Goal: Communication & Community: Answer question/provide support

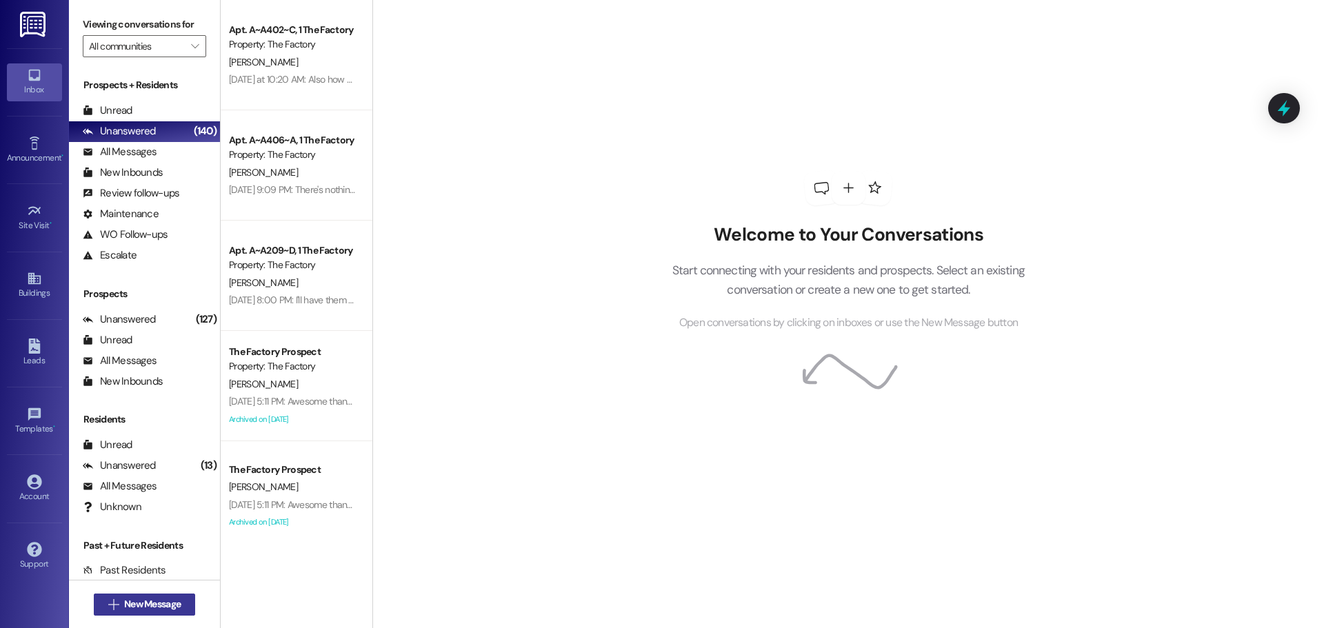
click at [167, 608] on span "New Message" at bounding box center [152, 604] width 57 height 14
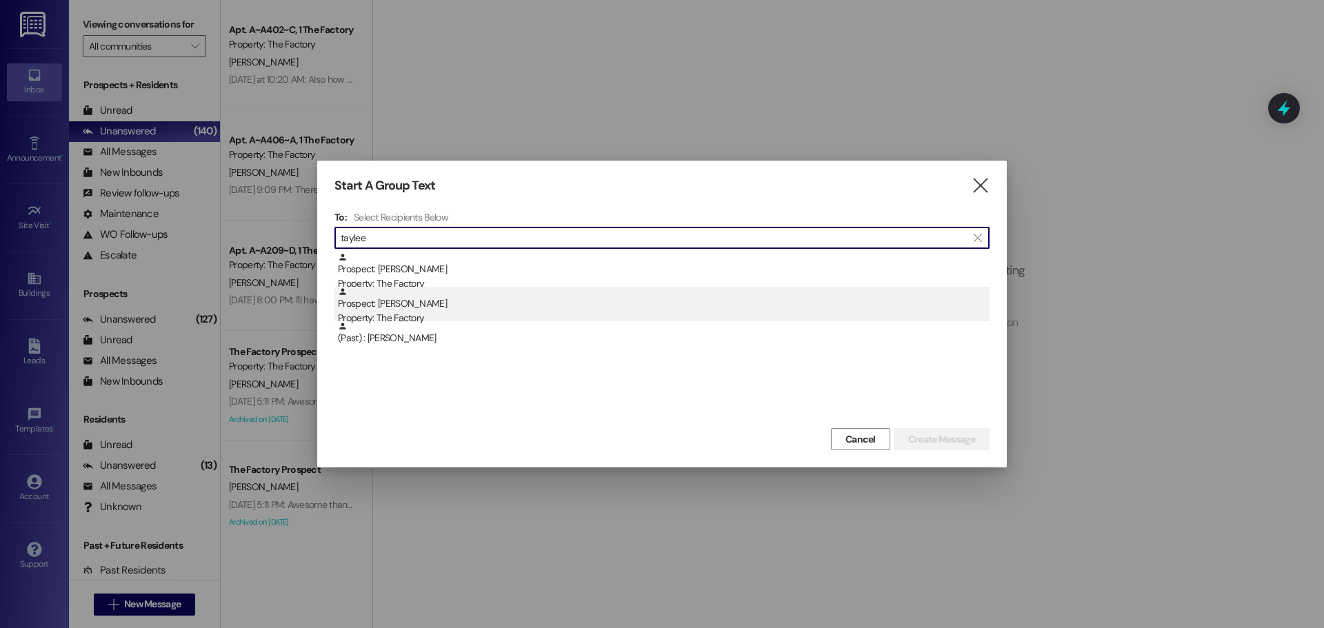
type input "taylee"
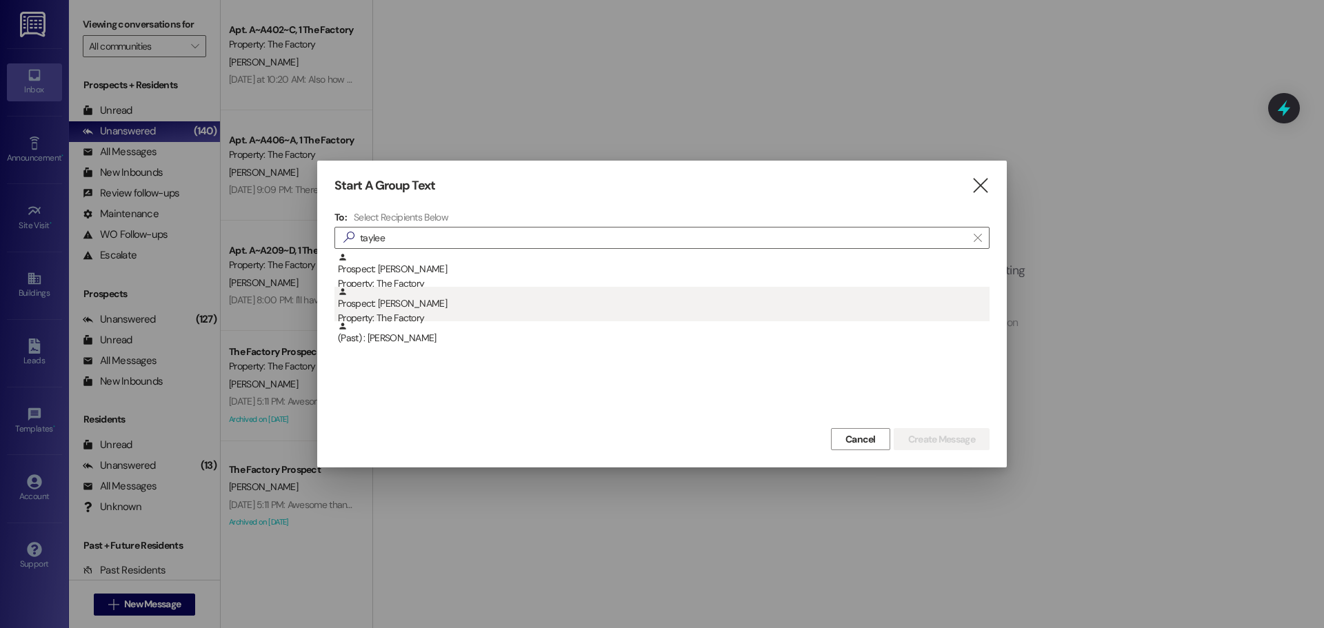
click at [665, 304] on div "Prospect: [PERSON_NAME] Property: The Factory" at bounding box center [664, 306] width 652 height 39
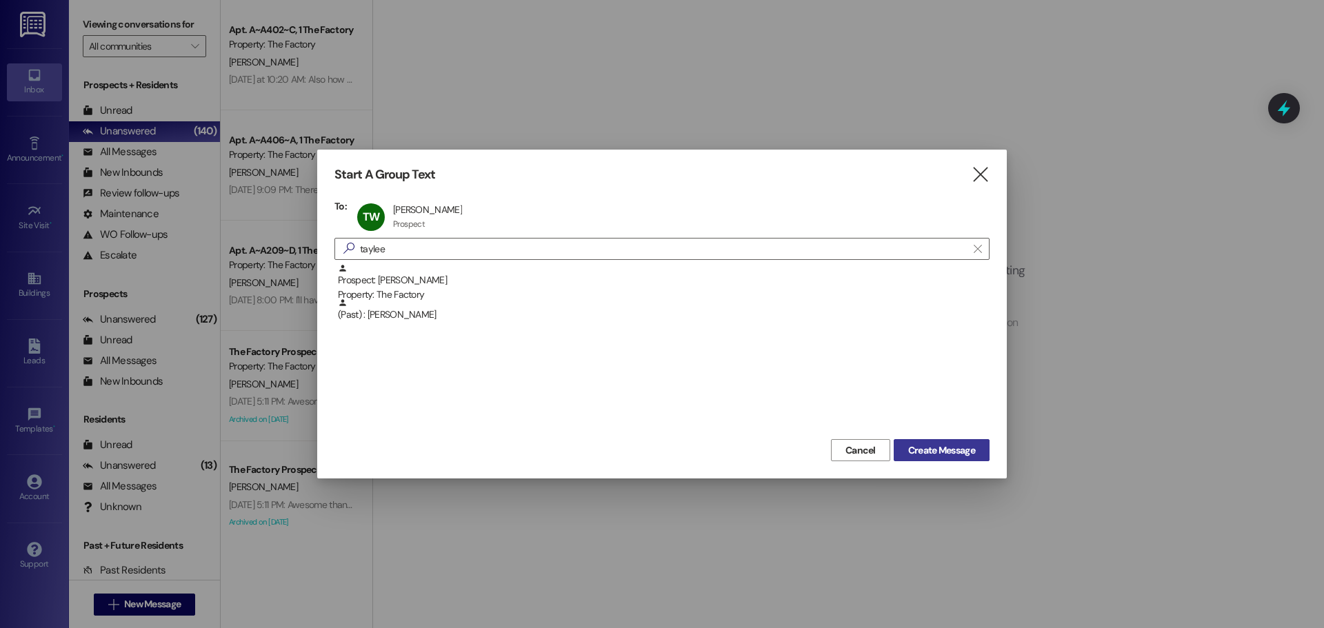
click at [951, 447] on span "Create Message" at bounding box center [941, 451] width 67 height 14
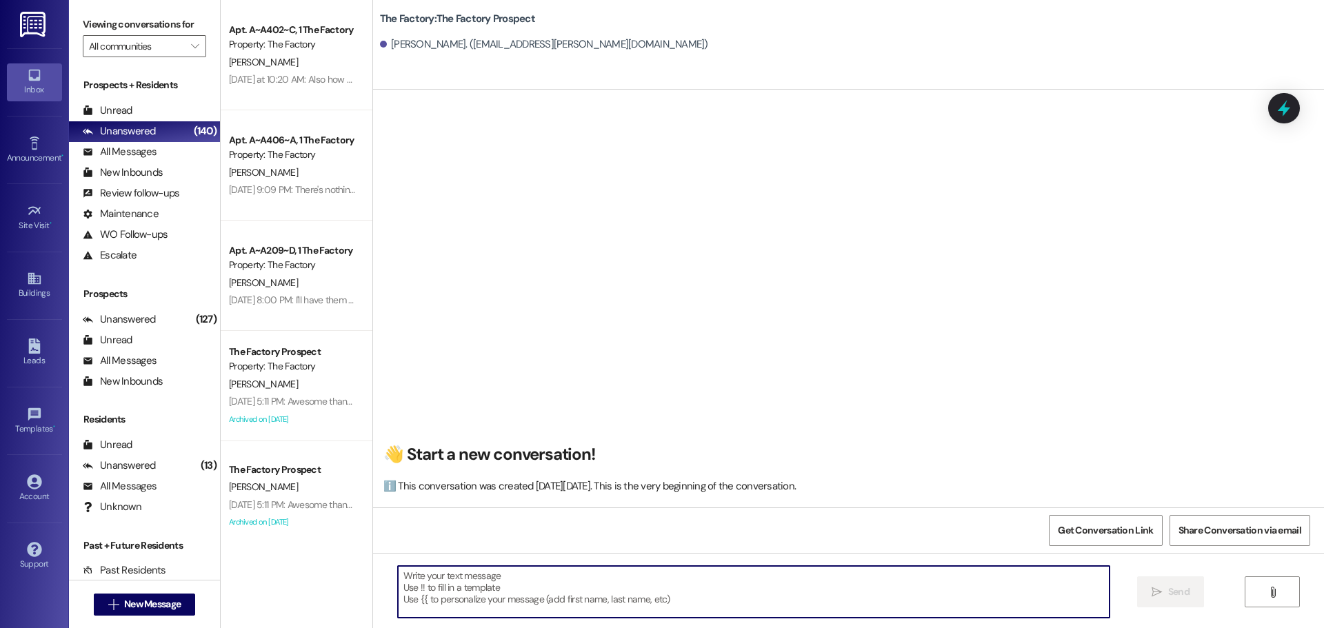
click at [520, 591] on textarea at bounding box center [754, 592] width 712 height 52
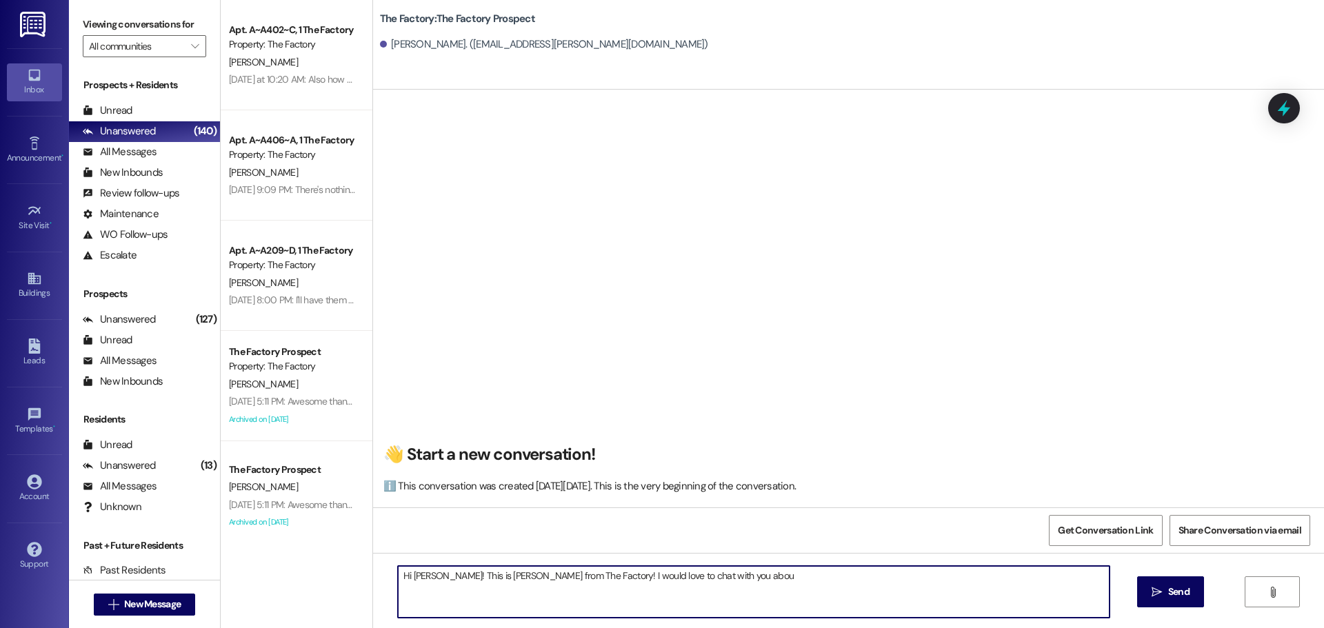
type textarea "Hi [PERSON_NAME]! This is [PERSON_NAME] from The Factory! I would love to chat …"
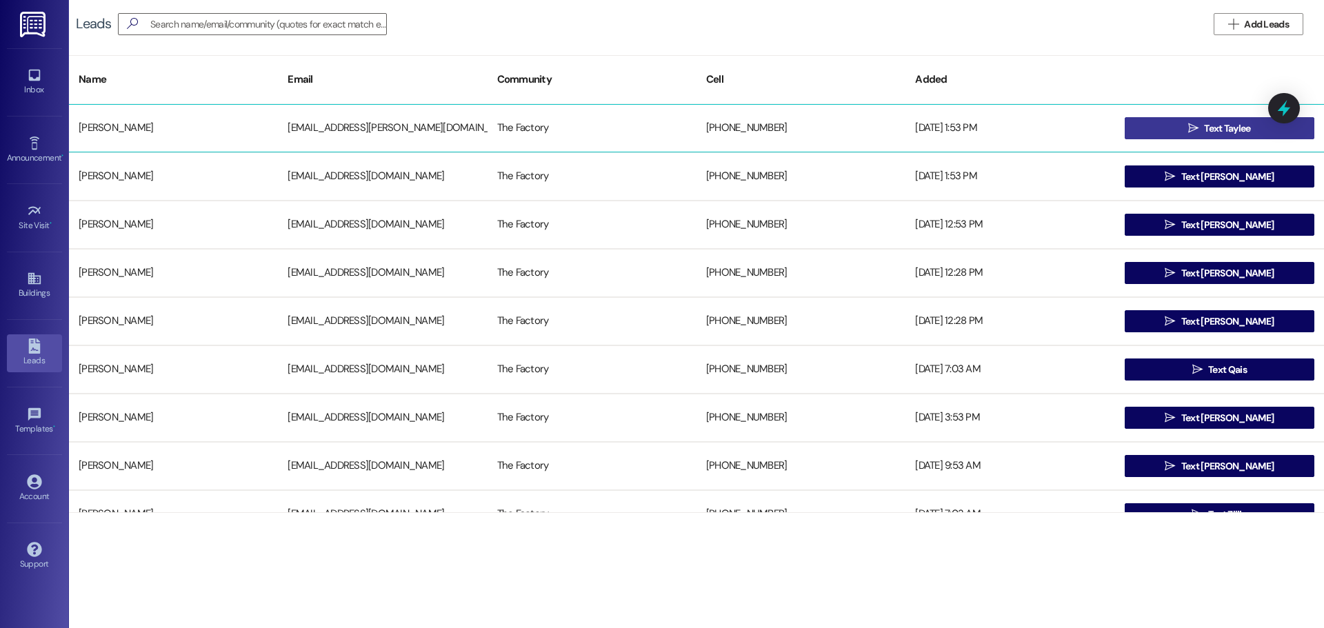
click at [1186, 124] on span " Text Taylee" at bounding box center [1220, 128] width 68 height 21
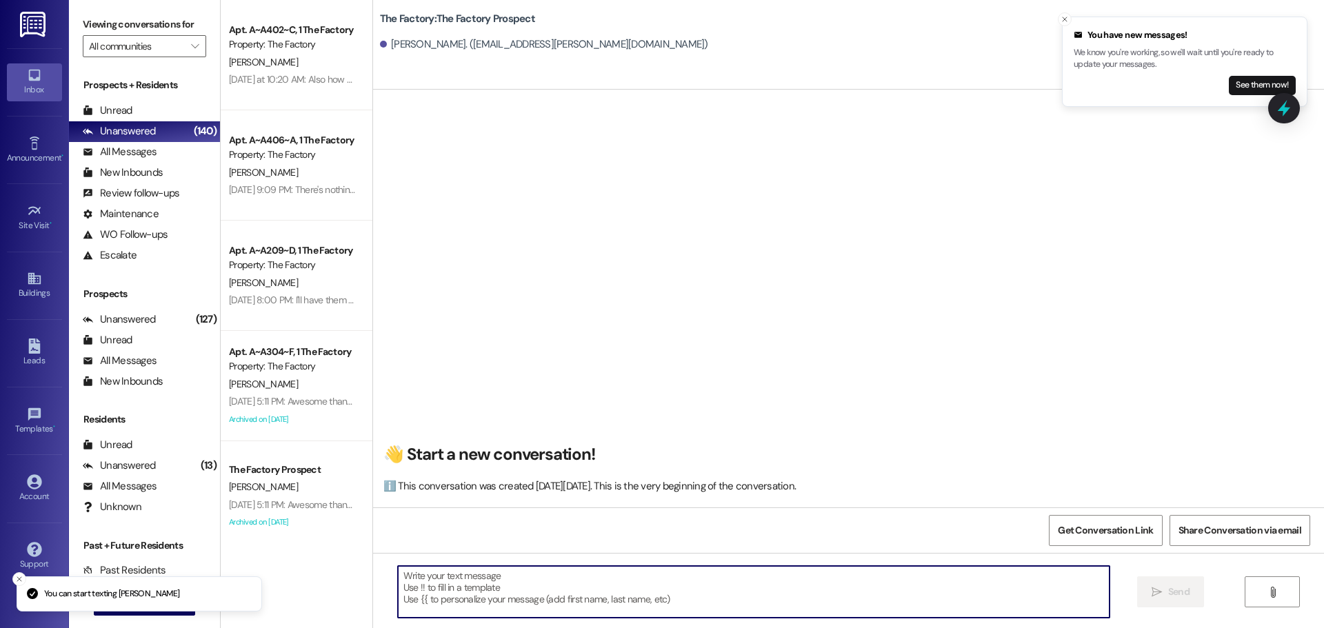
click at [610, 576] on textarea at bounding box center [754, 592] width 712 height 52
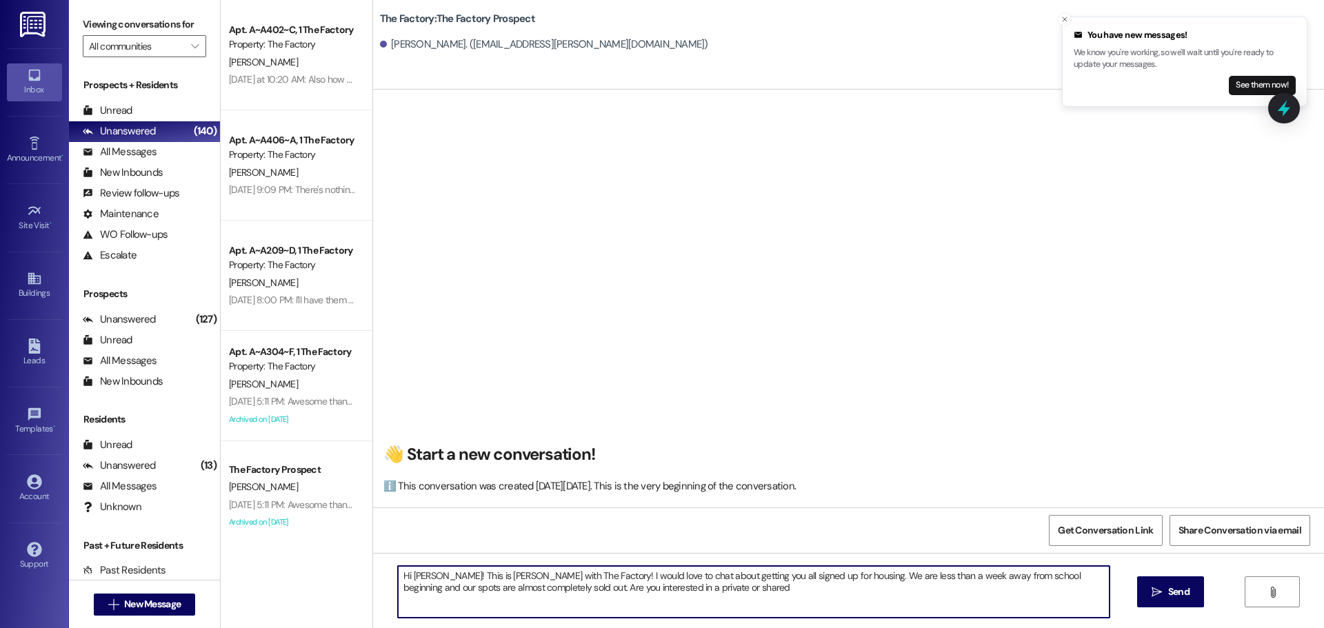
click at [800, 599] on textarea "Hi [PERSON_NAME]! This is [PERSON_NAME] with The Factory! I would love to chat …" at bounding box center [754, 592] width 712 height 52
click at [504, 590] on textarea "Hi [PERSON_NAME]! This is [PERSON_NAME] with The Factory! I would love to chat …" at bounding box center [754, 592] width 712 height 52
type textarea "Hi [PERSON_NAME]! This is [PERSON_NAME] with The Factory! I would love to chat …"
click at [519, 582] on textarea "Hi [PERSON_NAME]! This is [PERSON_NAME] with The Factory! I would love to chat …" at bounding box center [754, 592] width 712 height 52
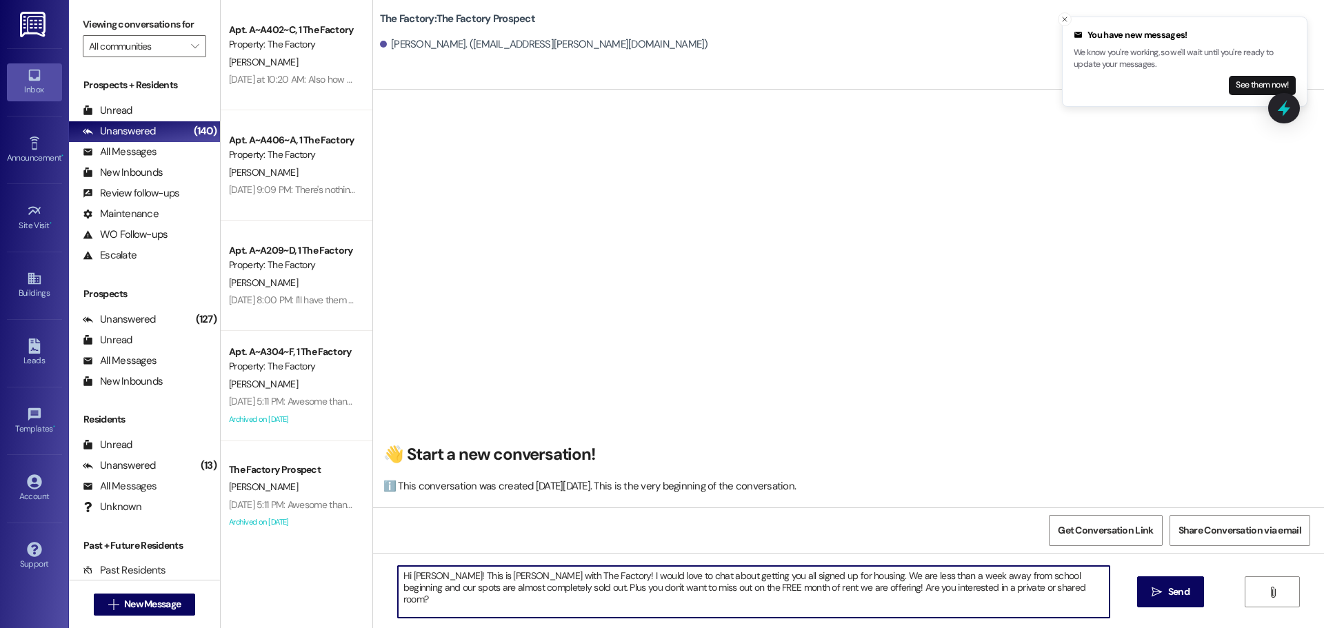
click at [519, 582] on textarea "Hi [PERSON_NAME]! This is [PERSON_NAME] with The Factory! I would love to chat …" at bounding box center [754, 592] width 712 height 52
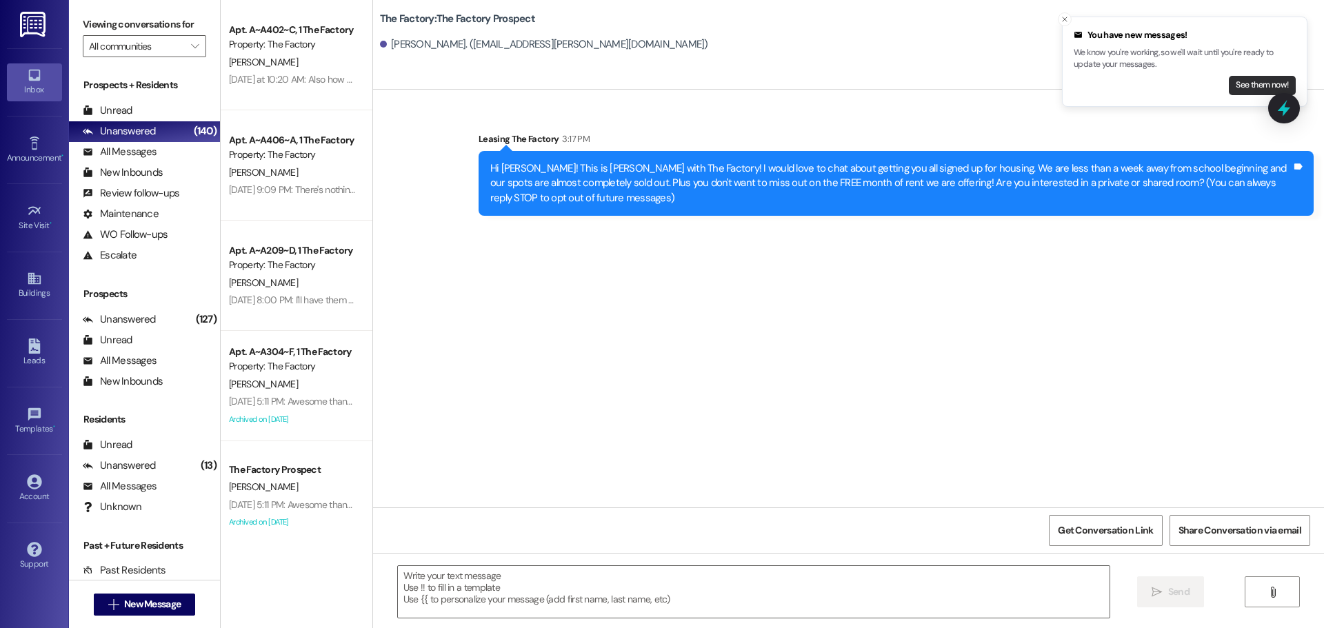
click at [1266, 83] on button "See them now!" at bounding box center [1262, 85] width 67 height 19
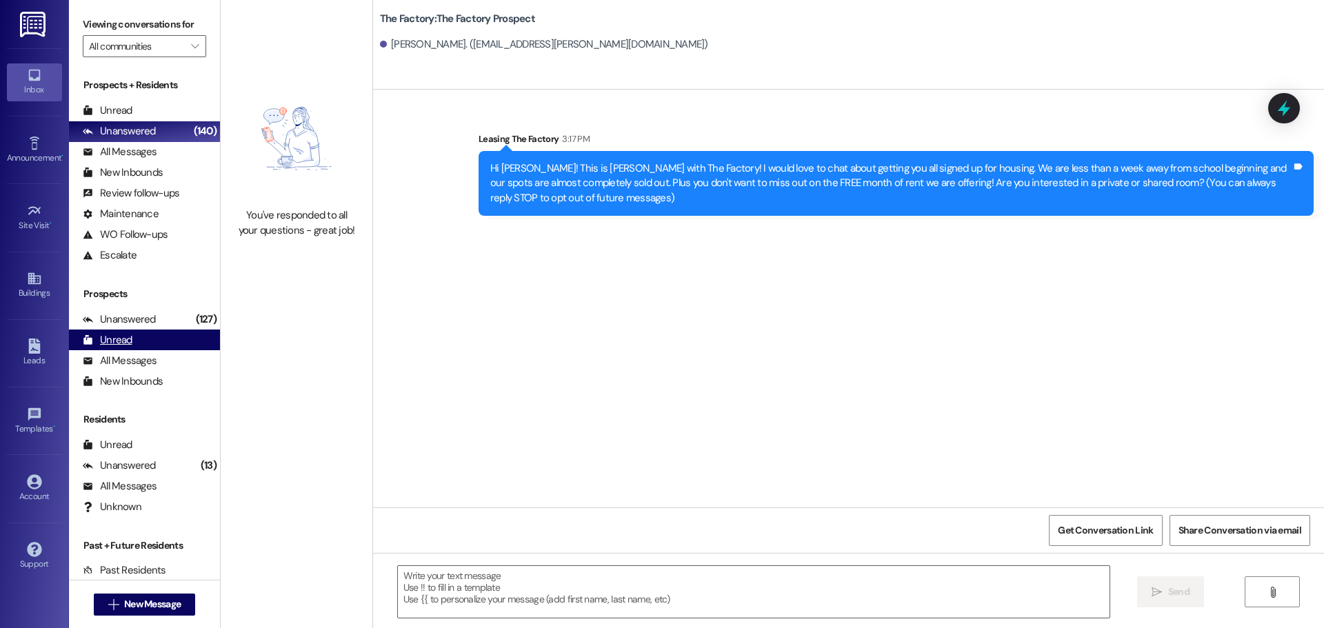
click at [146, 344] on div "Unread (0)" at bounding box center [144, 340] width 151 height 21
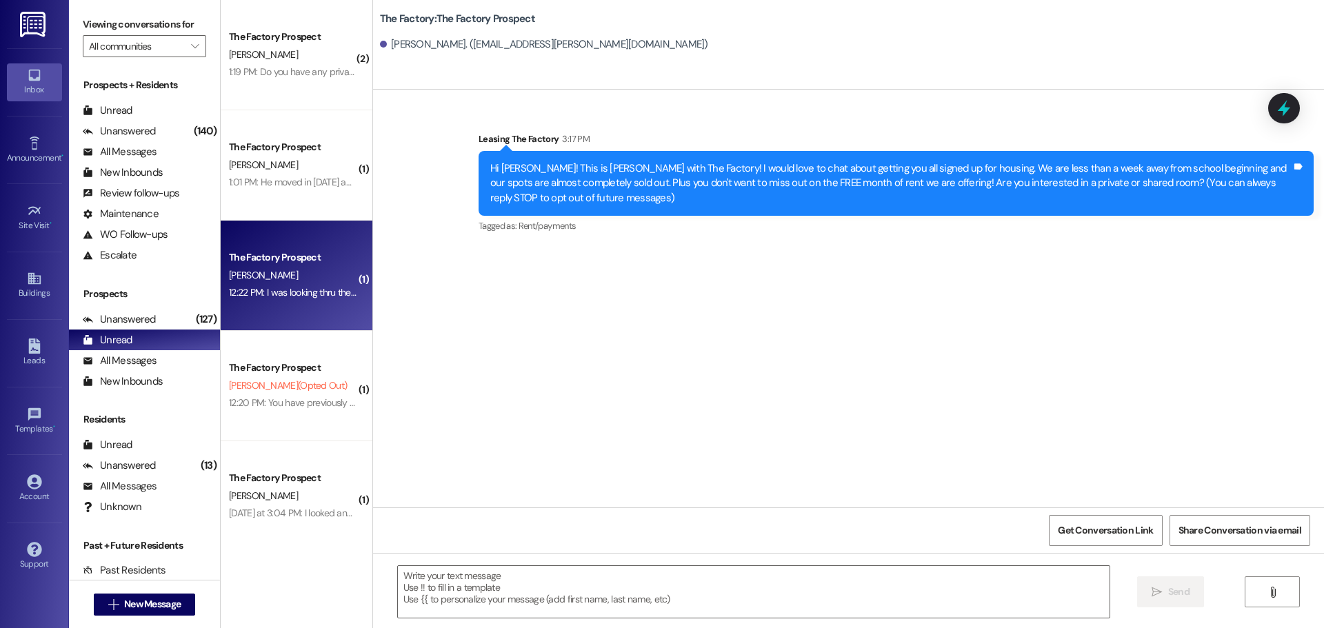
click at [297, 270] on div "[PERSON_NAME]" at bounding box center [293, 275] width 130 height 17
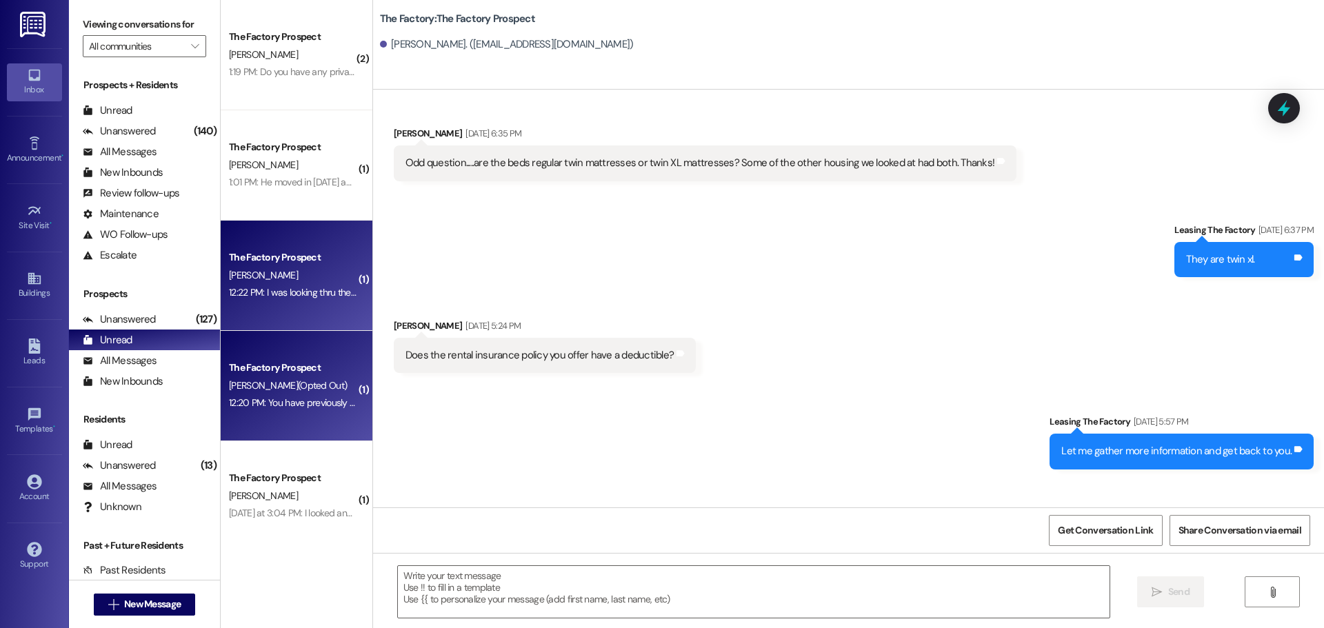
scroll to position [2405, 0]
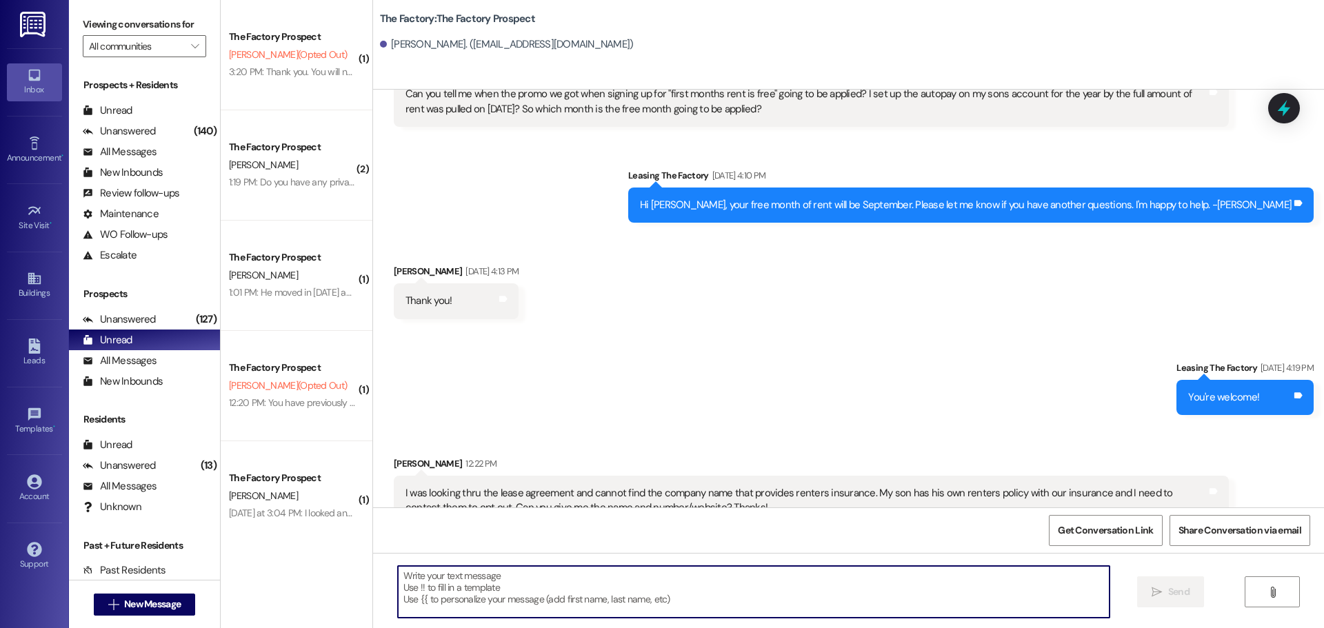
click at [713, 582] on textarea at bounding box center [754, 592] width 712 height 52
paste textarea "[URL][DOMAIN_NAME]"
type textarea "[URL][DOMAIN_NAME]"
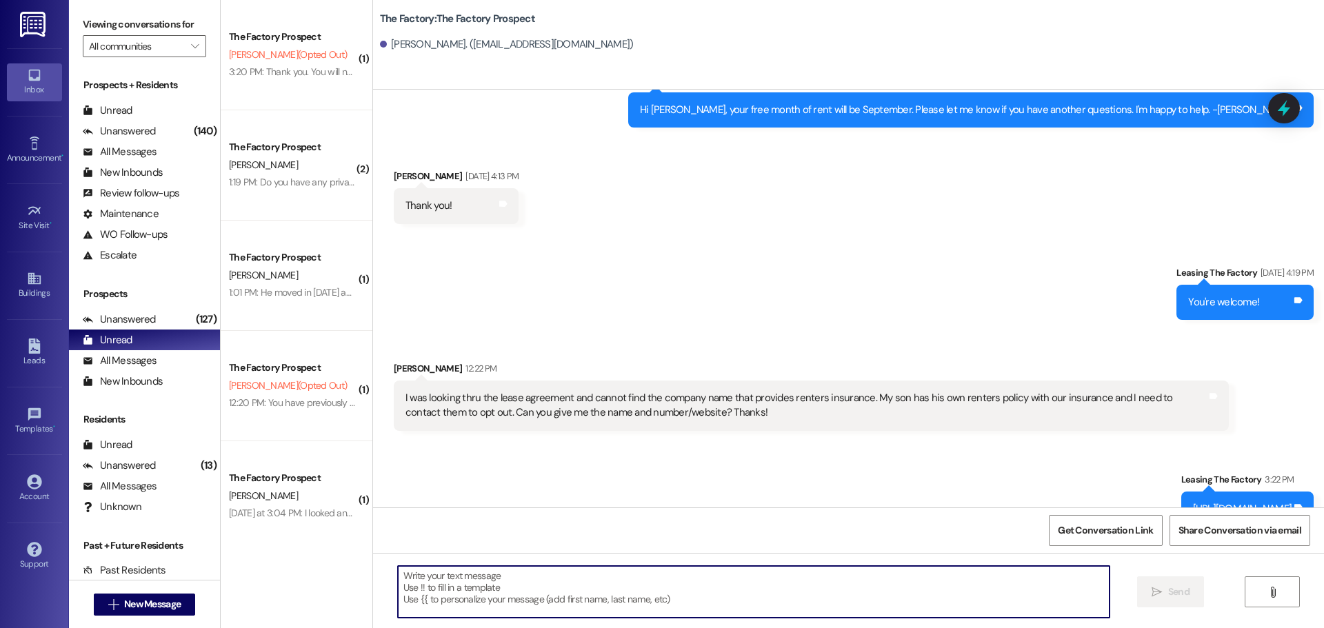
scroll to position [2501, 0]
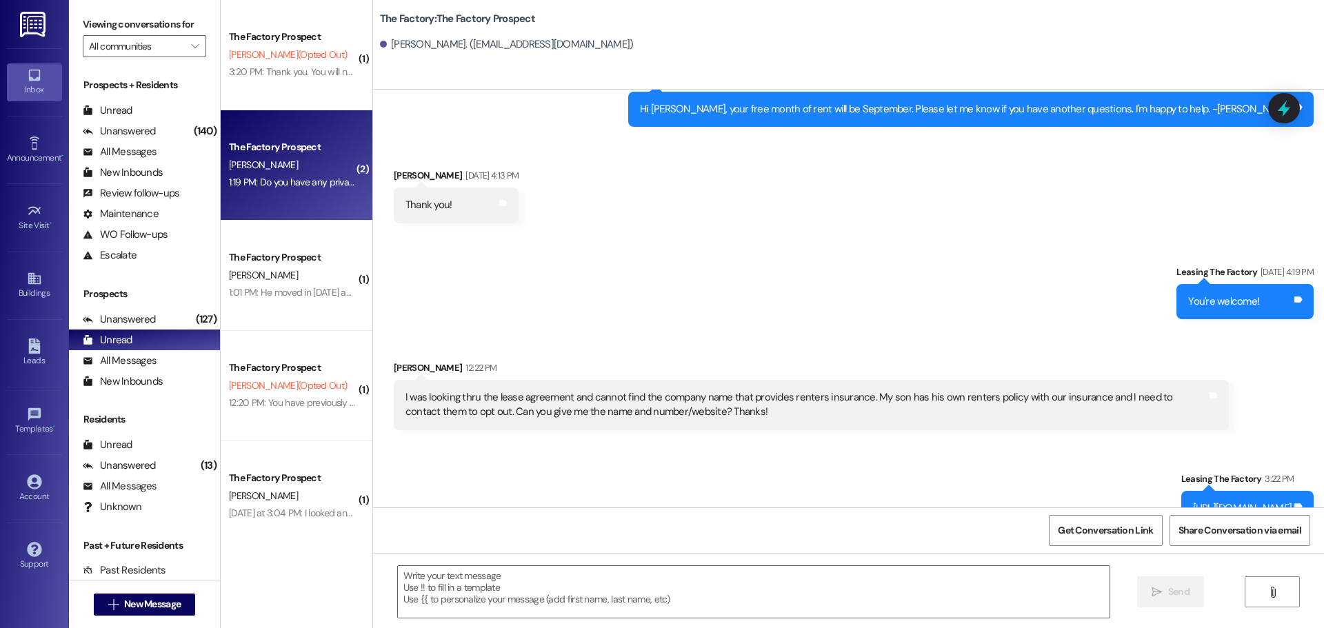
click at [315, 155] on div "The Factory Prospect" at bounding box center [293, 147] width 130 height 17
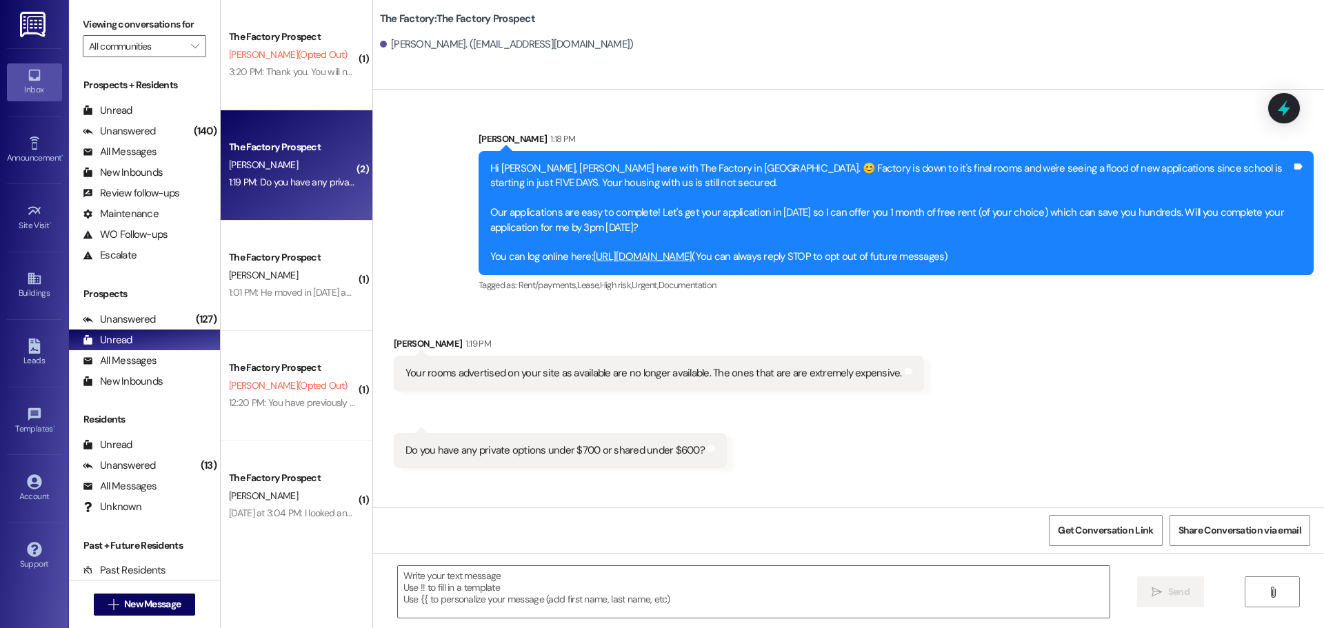
scroll to position [0, 0]
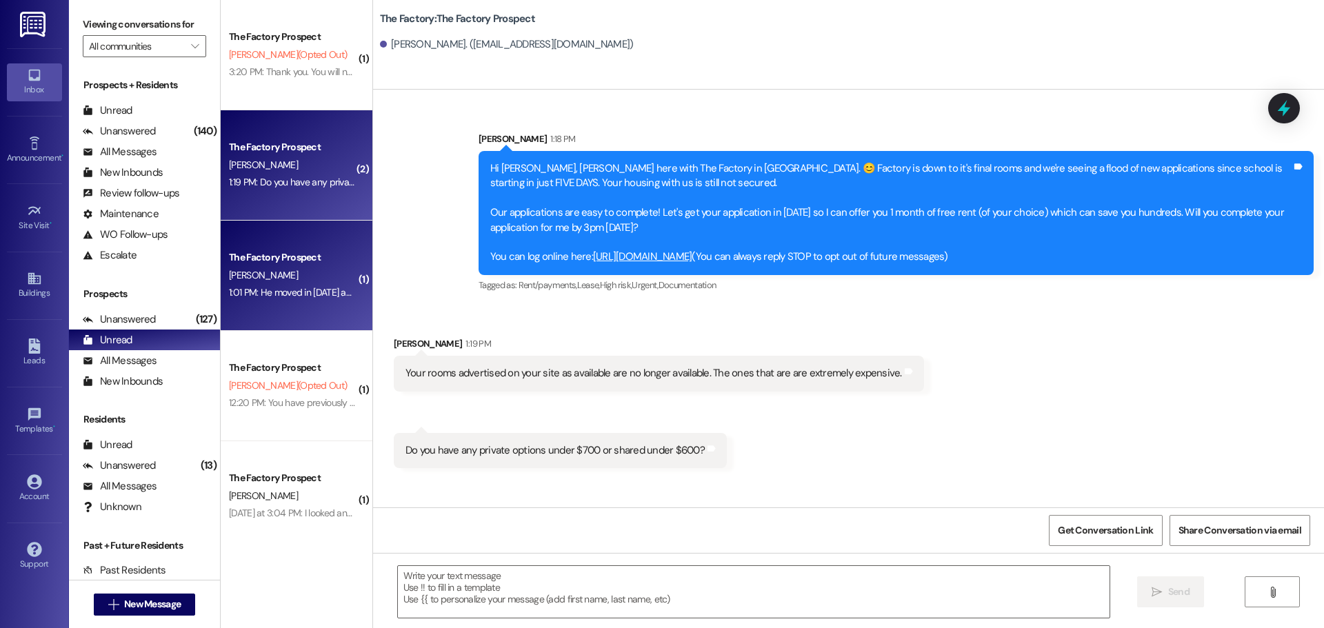
click at [289, 255] on div "The Factory Prospect" at bounding box center [293, 257] width 128 height 14
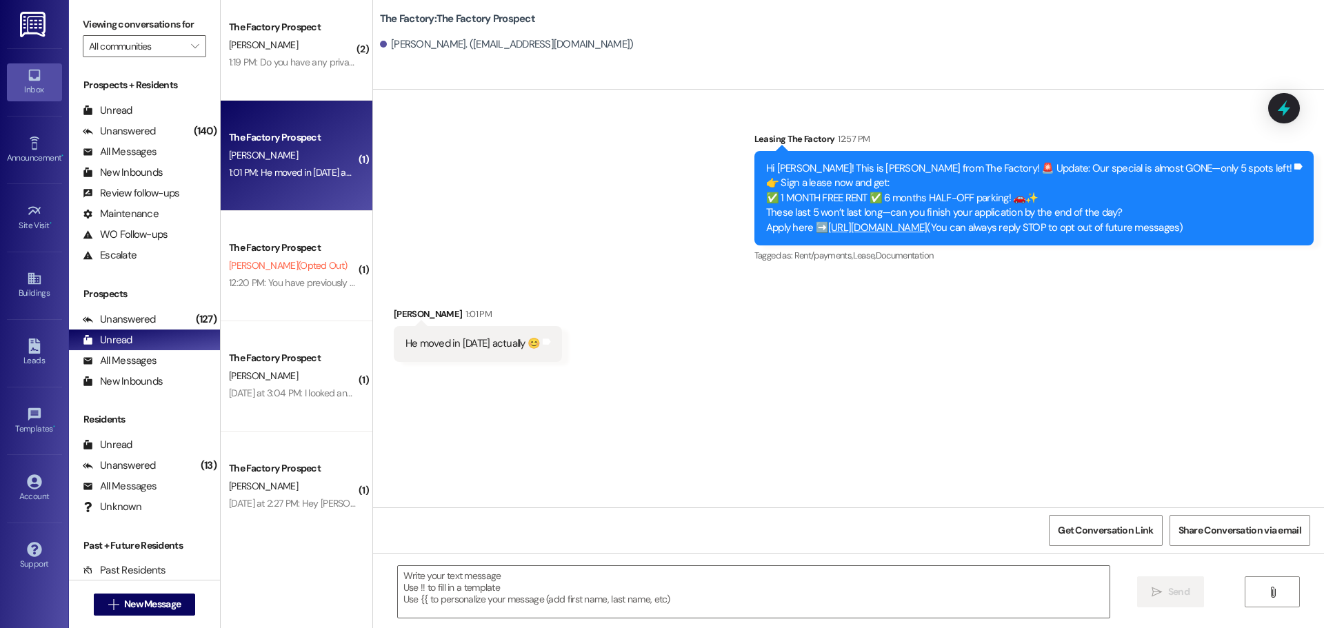
scroll to position [138, 0]
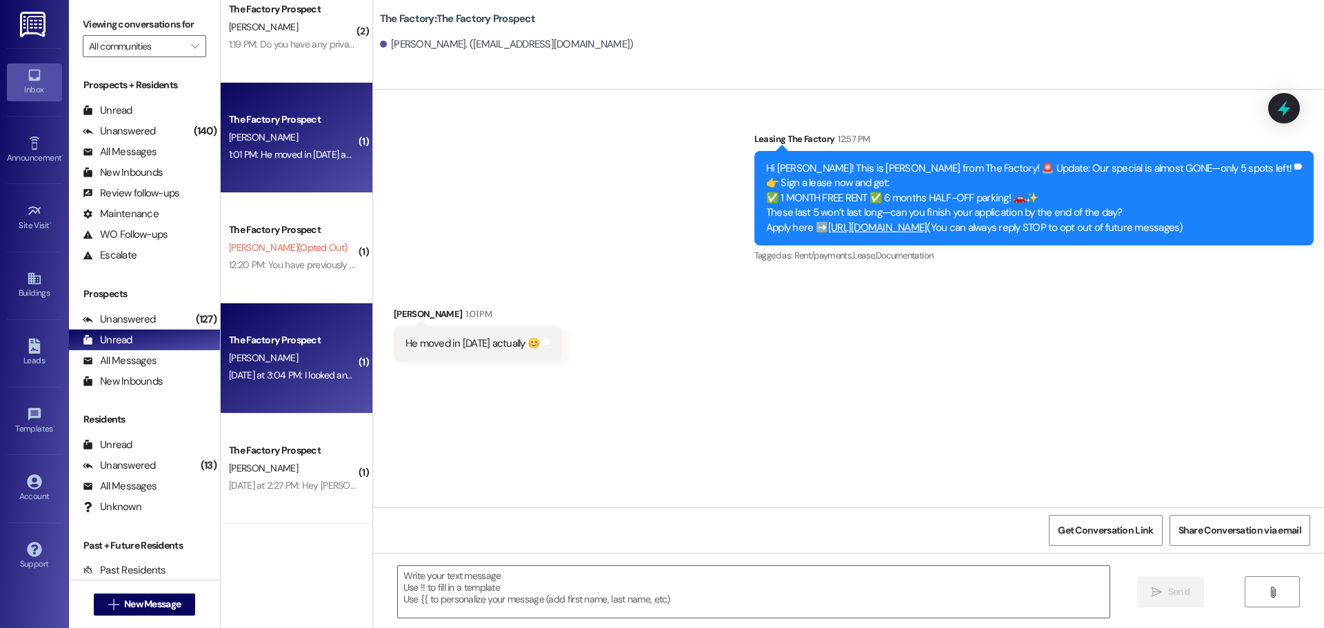
click at [232, 330] on div "The Factory Prospect [PERSON_NAME] [DATE] at 3:04 PM: I looked and i couldn't f…" at bounding box center [297, 359] width 152 height 110
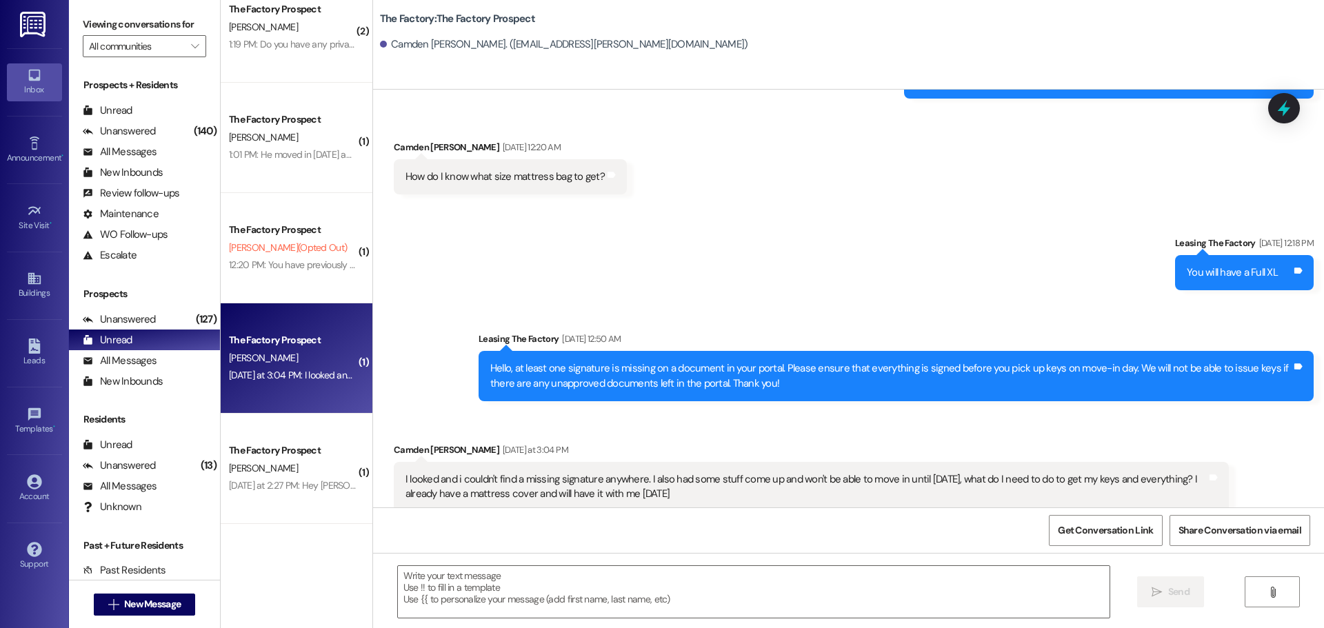
scroll to position [1840, 0]
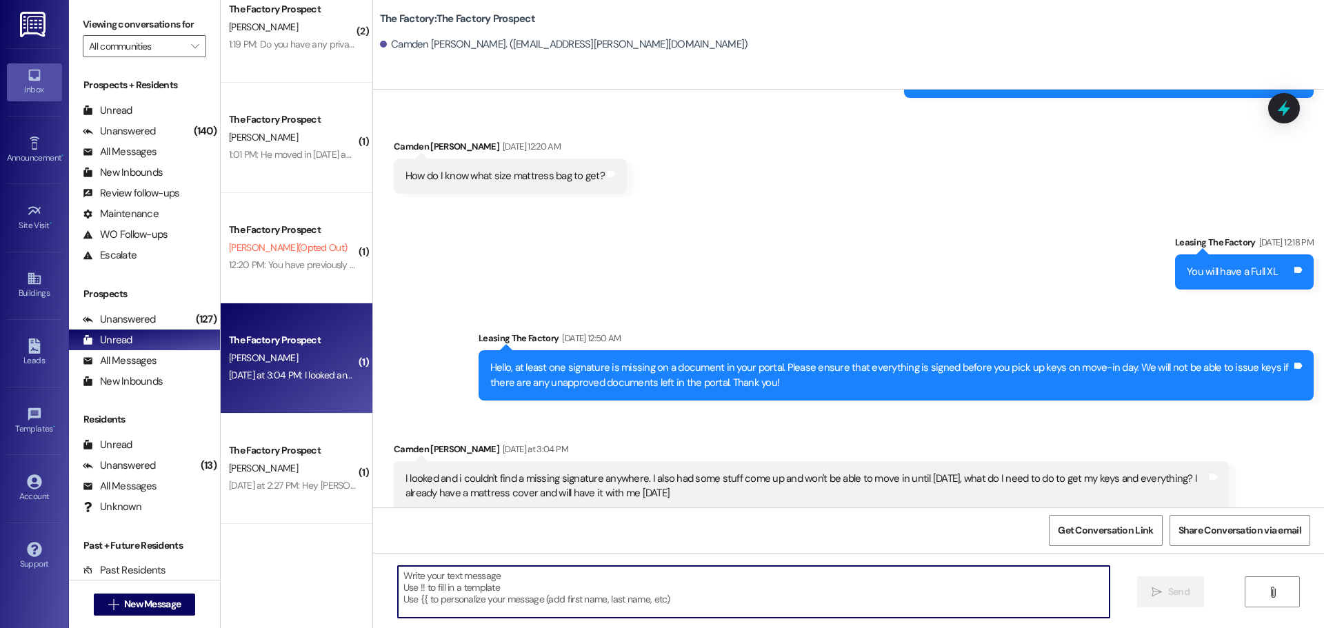
click at [802, 599] on textarea at bounding box center [754, 592] width 712 height 52
click at [532, 583] on textarea at bounding box center [754, 592] width 712 height 52
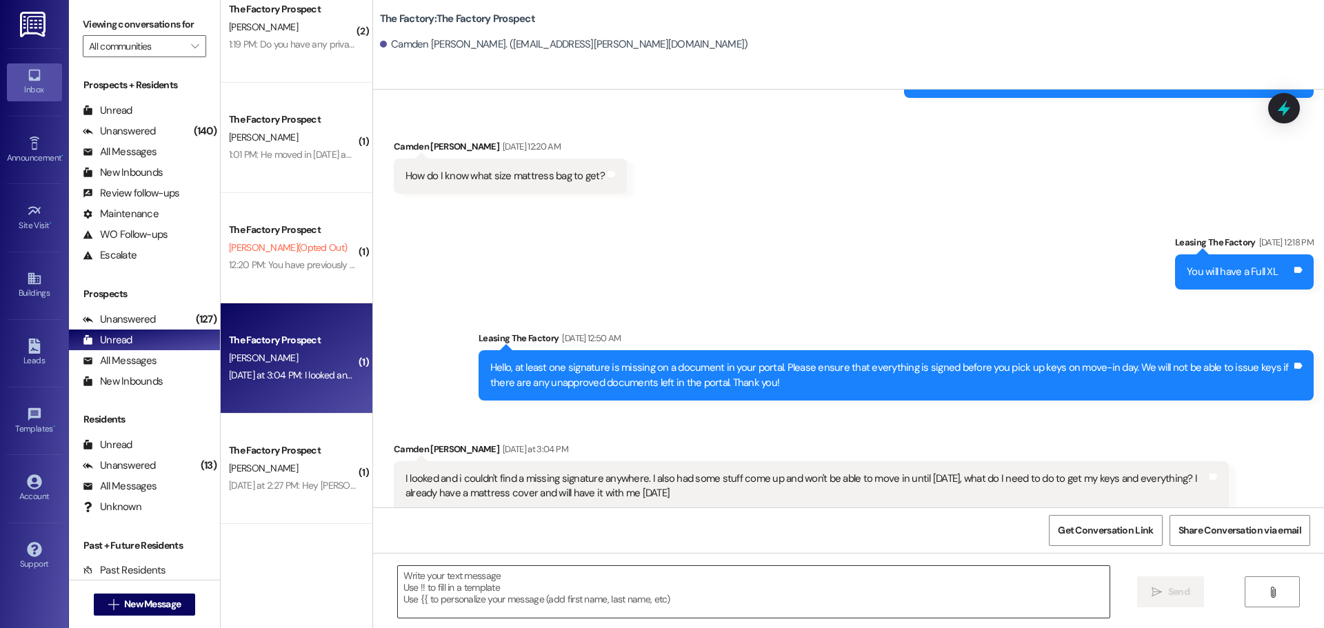
drag, startPoint x: 862, startPoint y: 568, endPoint x: 869, endPoint y: 566, distance: 7.0
click at [863, 568] on textarea at bounding box center [754, 592] width 712 height 52
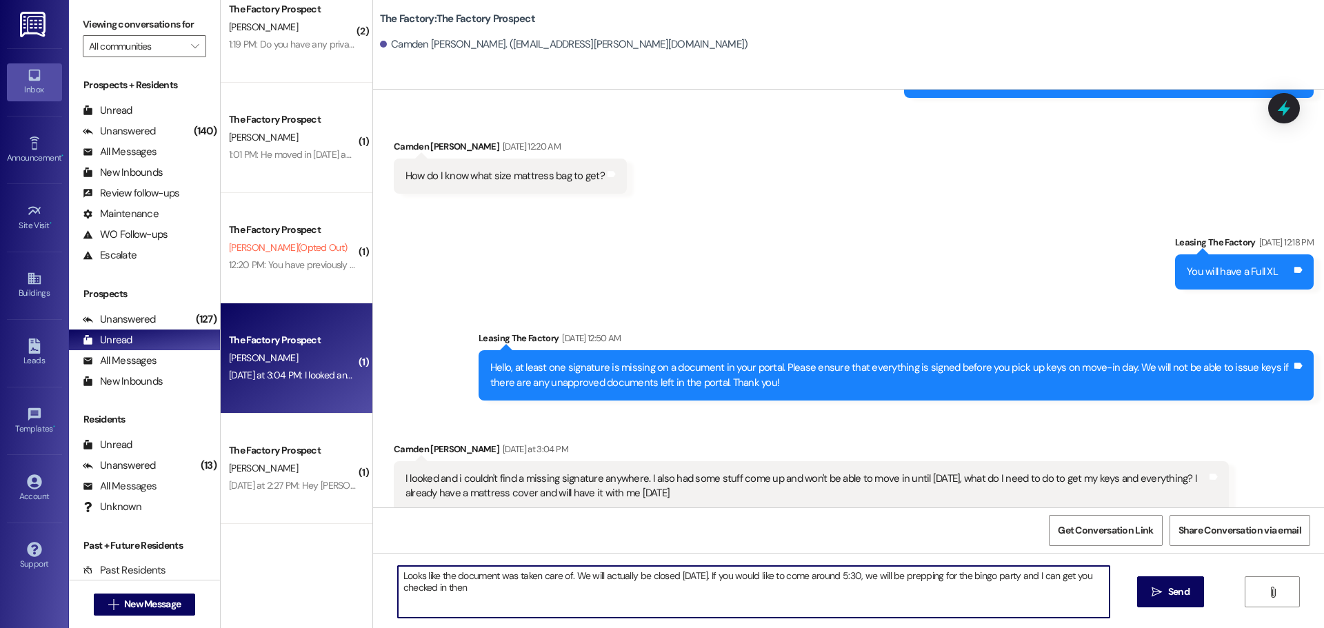
click at [869, 574] on textarea "Looks like the document was taken care of. We will actually be closed [DATE]. I…" at bounding box center [754, 592] width 712 height 52
click at [808, 599] on textarea "Looks like the document was taken care of. We will actually be closed [DATE]. I…" at bounding box center [754, 592] width 712 height 52
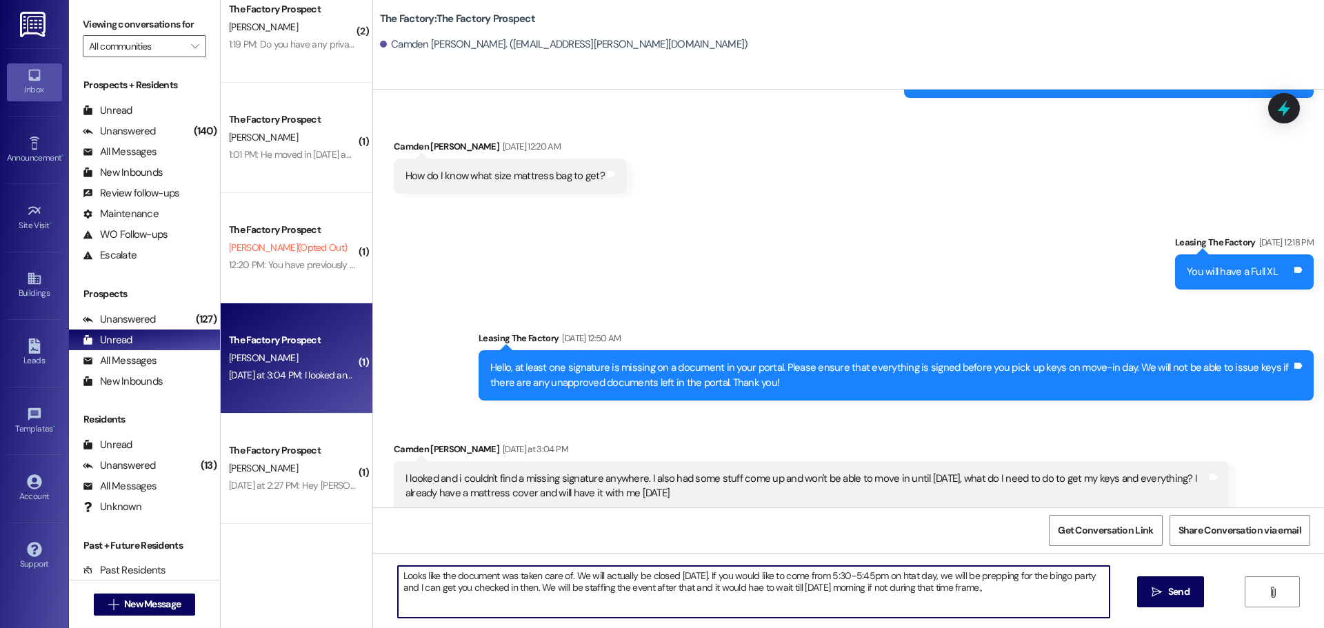
click at [817, 590] on textarea "Looks like the document was taken care of. We will actually be closed [DATE]. I…" at bounding box center [754, 592] width 712 height 52
type textarea "Looks like the document was taken care of. We will actually be closed [DATE]. I…"
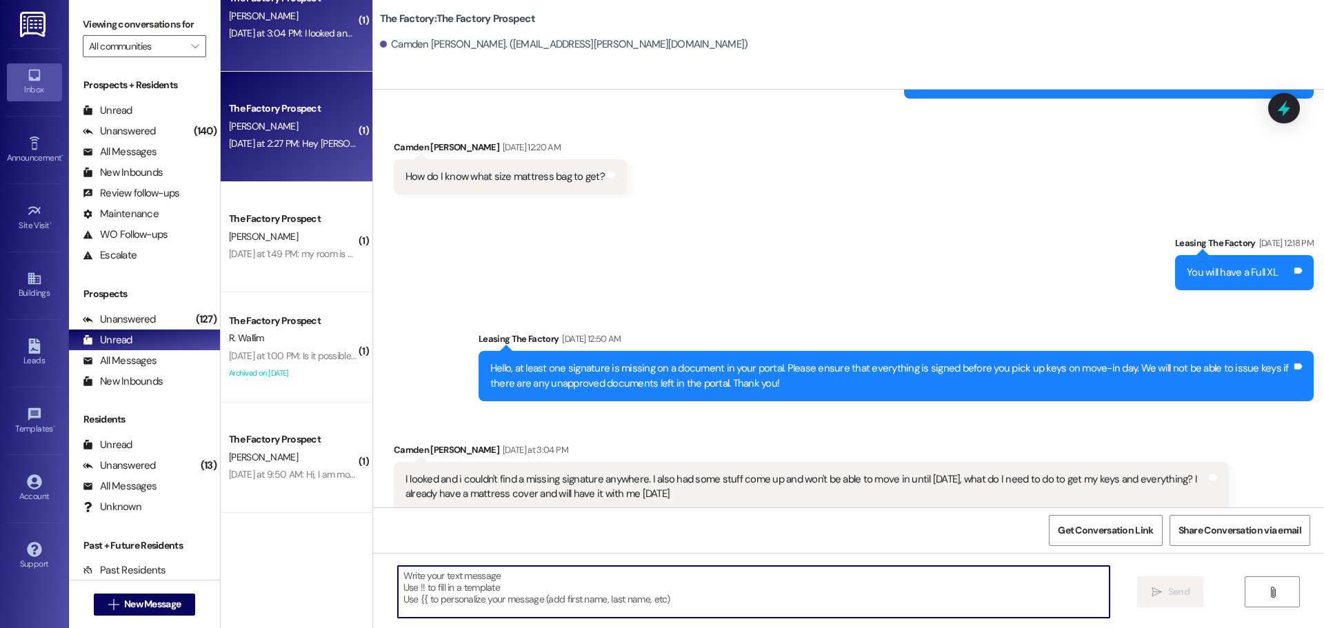
scroll to position [483, 0]
click at [295, 125] on div "[PERSON_NAME]" at bounding box center [293, 123] width 130 height 17
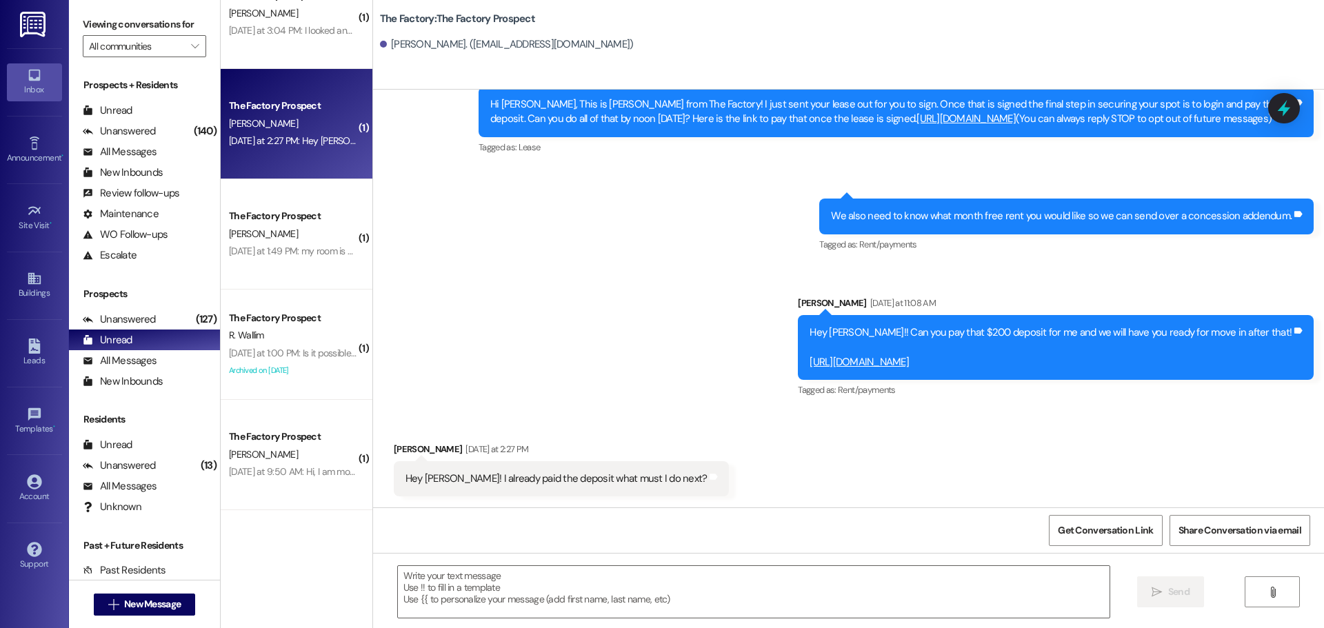
scroll to position [64, 0]
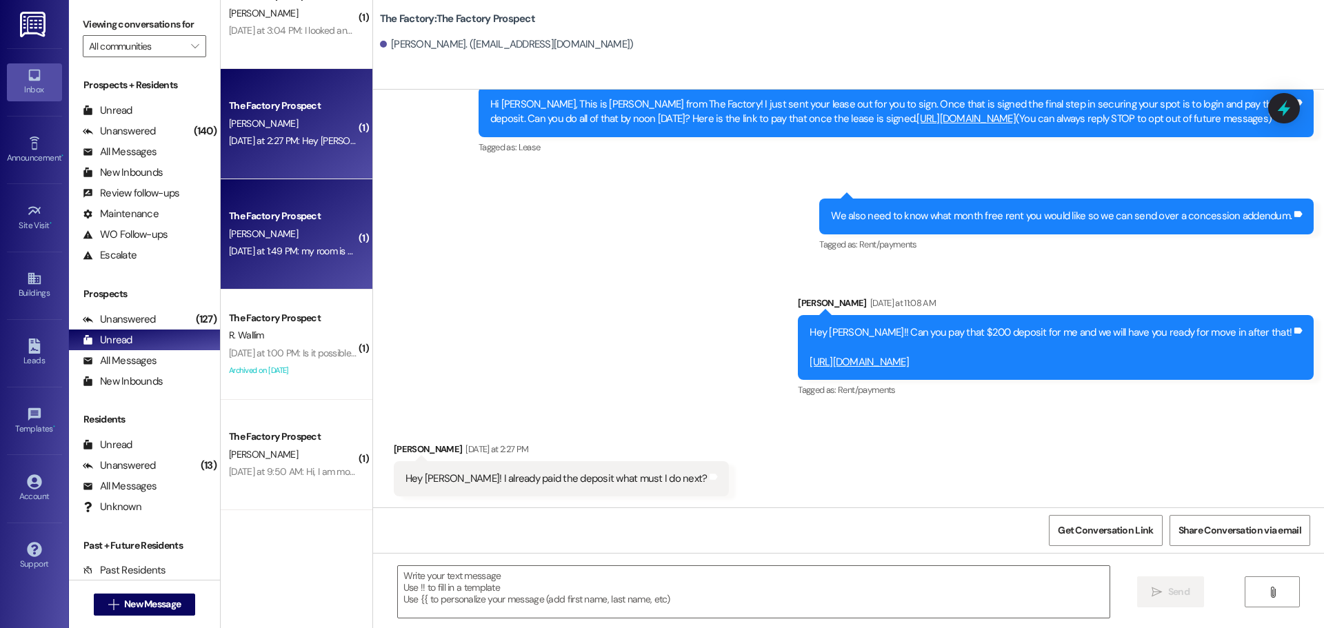
click at [297, 199] on div "The Factory Prospect [PERSON_NAME] [DATE] at 1:49 PM: my room is B-502-D. and i…" at bounding box center [297, 234] width 152 height 110
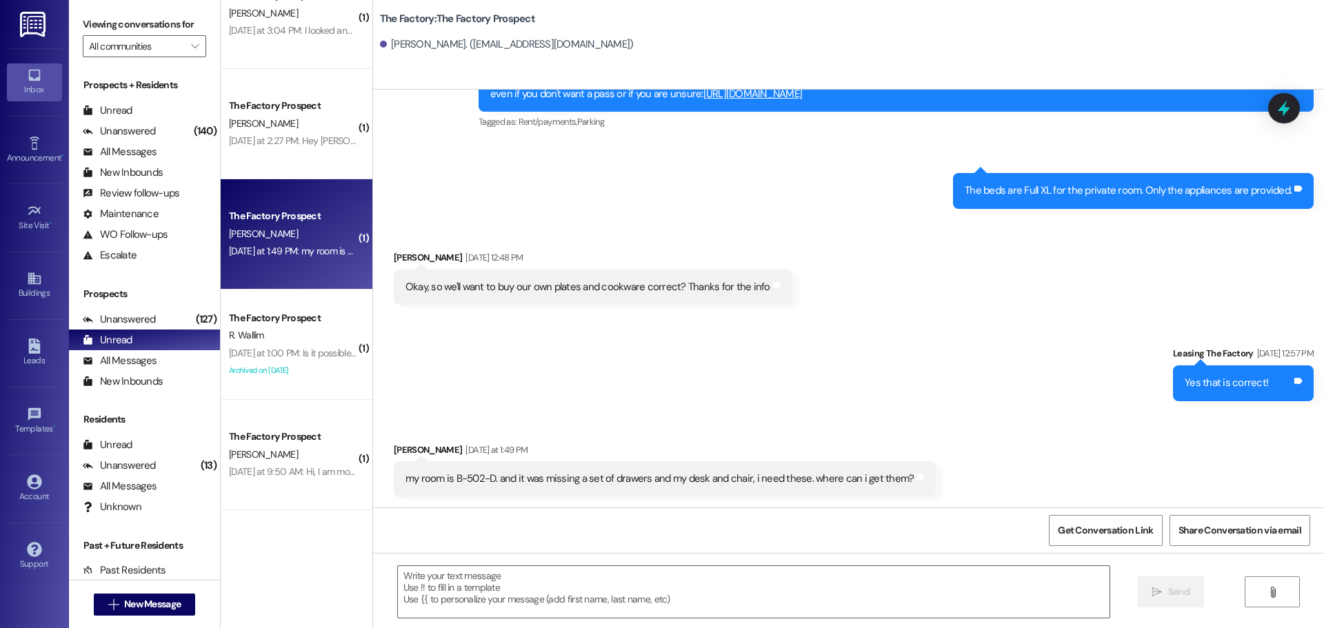
scroll to position [690, 0]
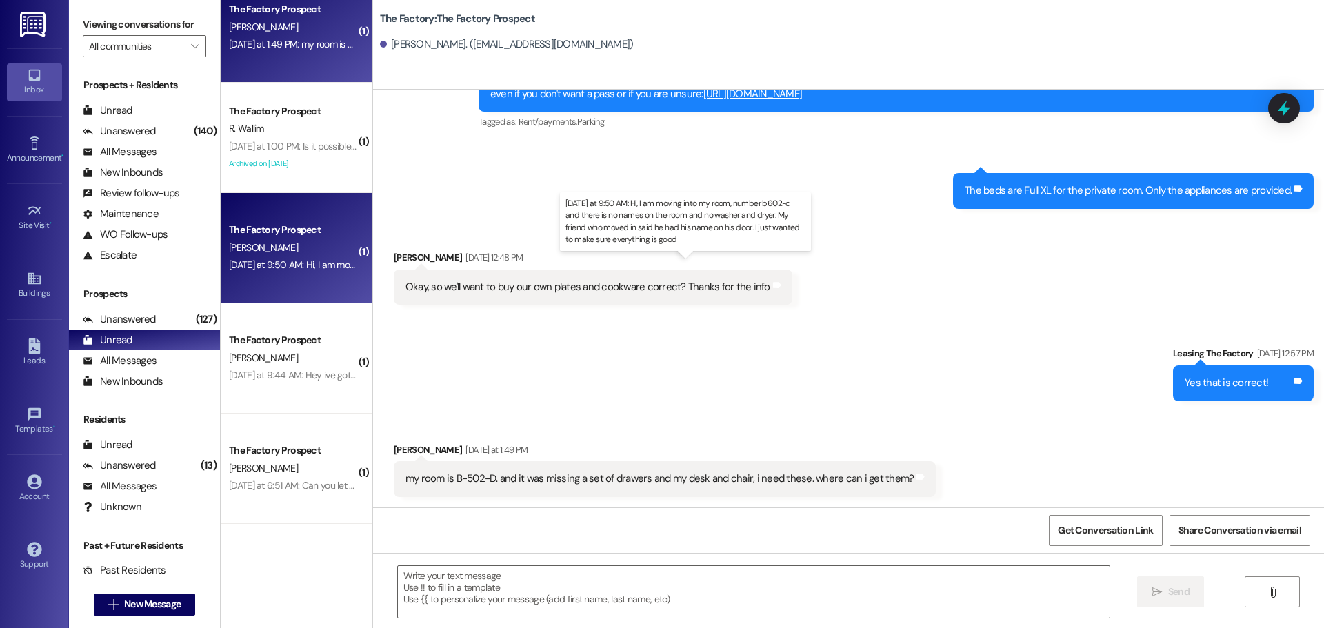
click at [321, 266] on div "[DATE] at 9:50 AM: Hi, I am moving into my room, number b602-c and there is no …" at bounding box center [692, 265] width 926 height 12
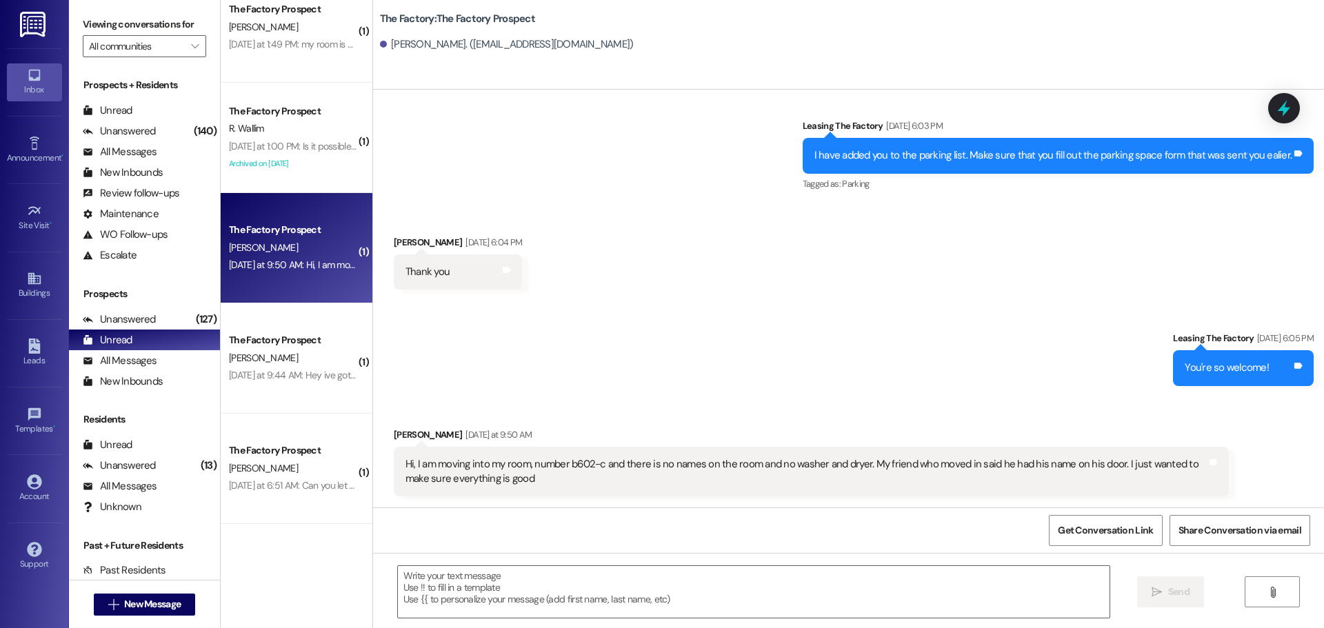
scroll to position [2218, 0]
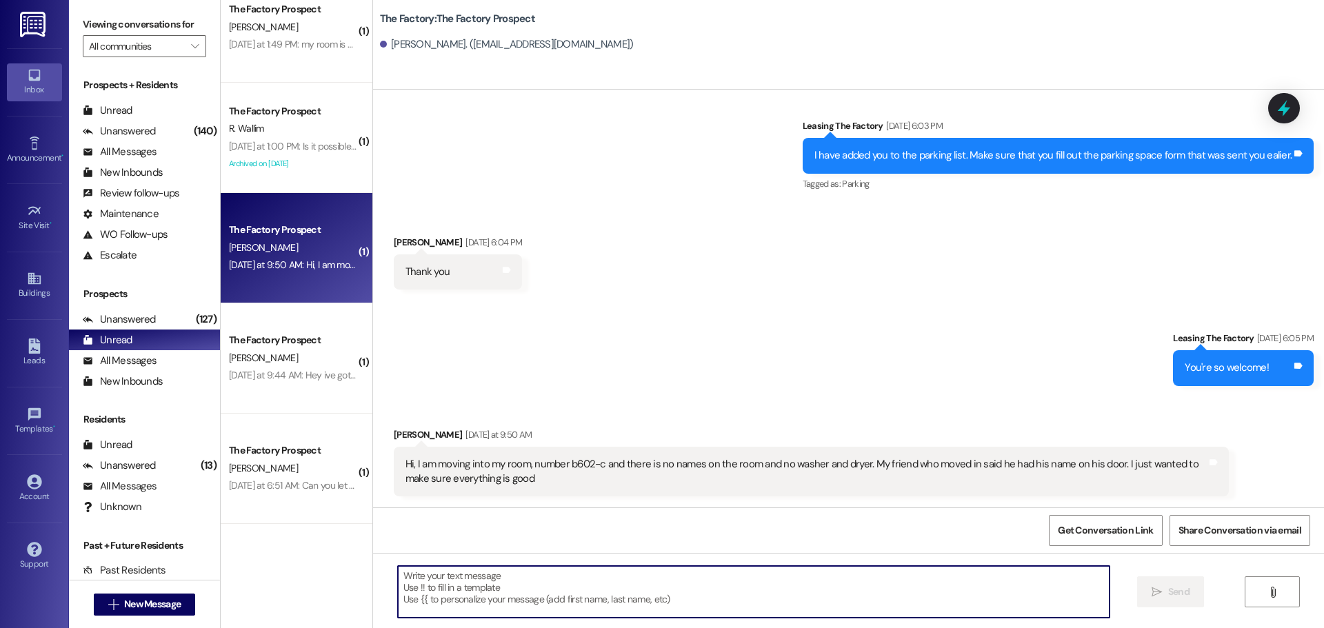
click at [506, 586] on textarea at bounding box center [754, 592] width 712 height 52
type textarea "I"
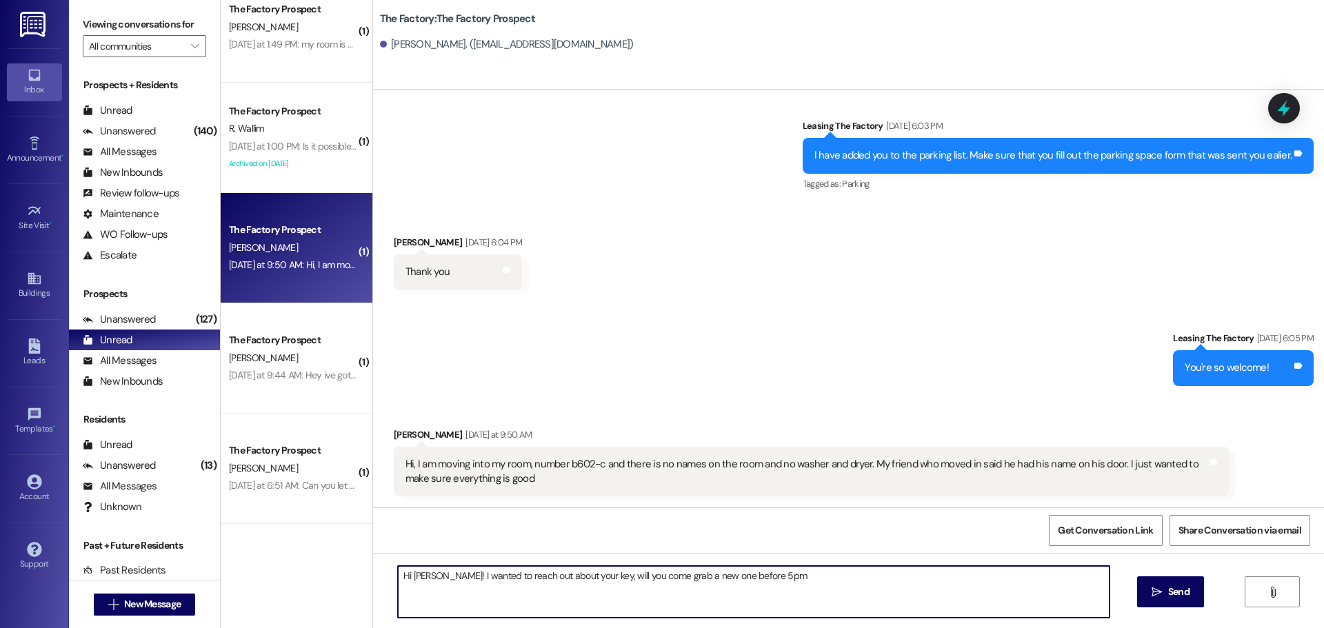
type textarea "Hi [PERSON_NAME]! I wanted to reach out about your key, will you come grab a ne…"
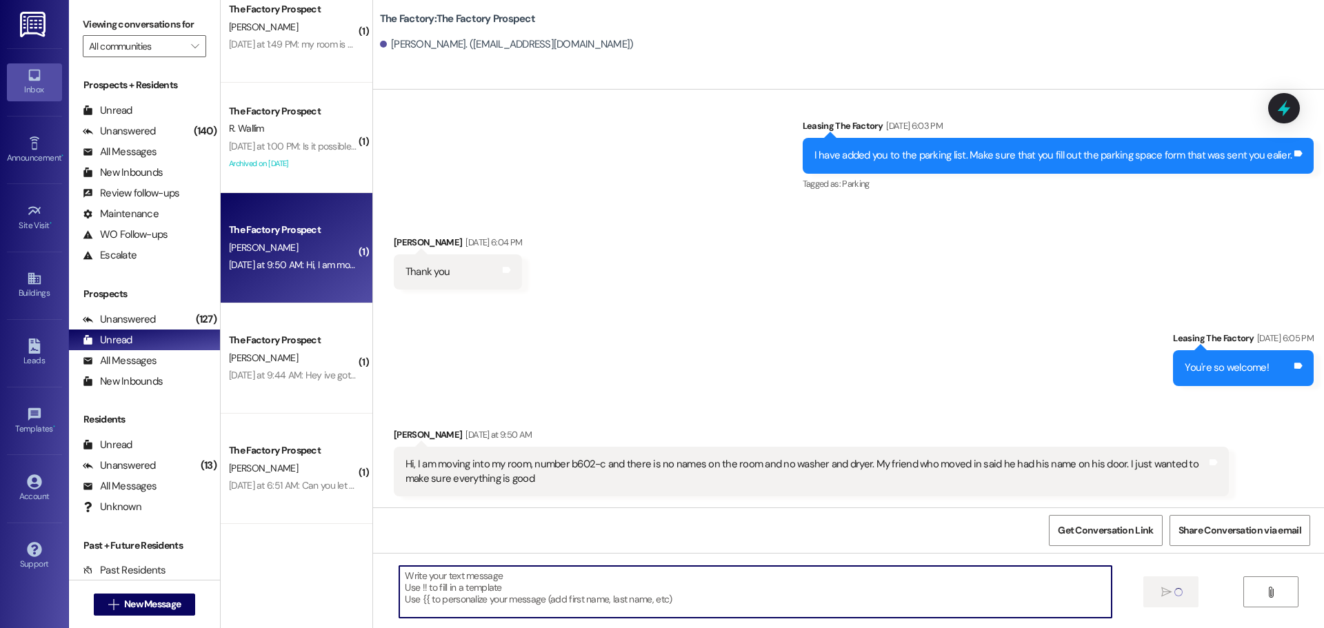
scroll to position [2217, 0]
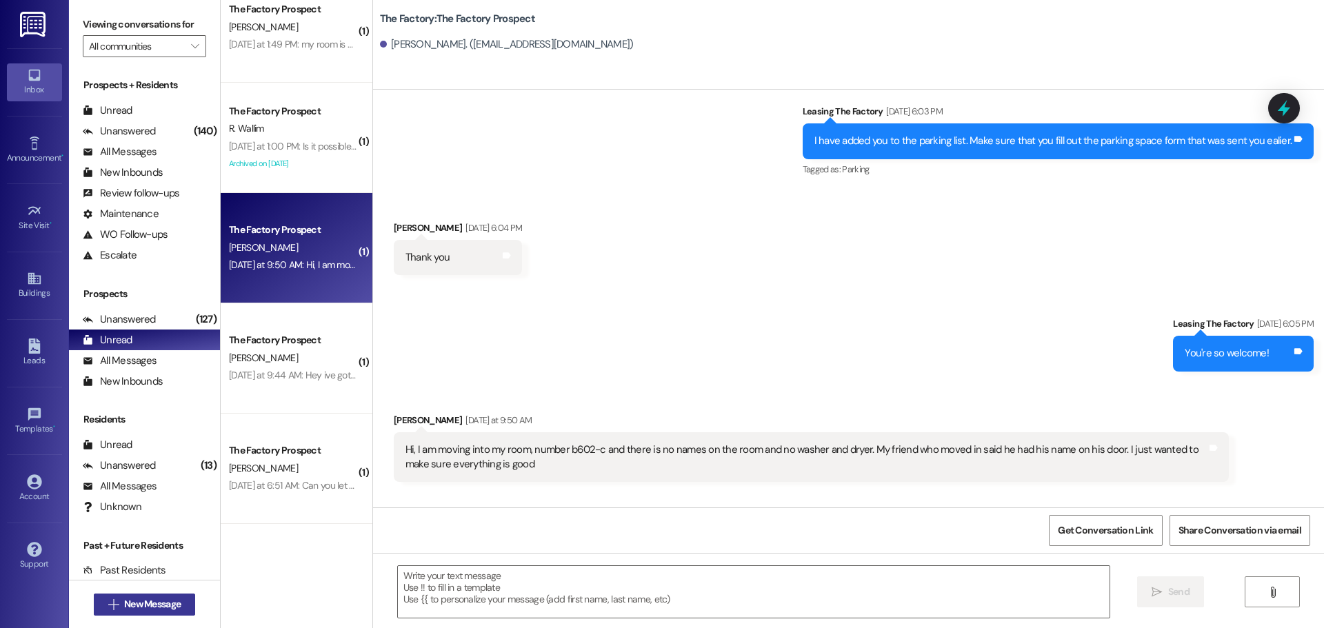
click at [146, 614] on button " New Message" at bounding box center [145, 605] width 102 height 22
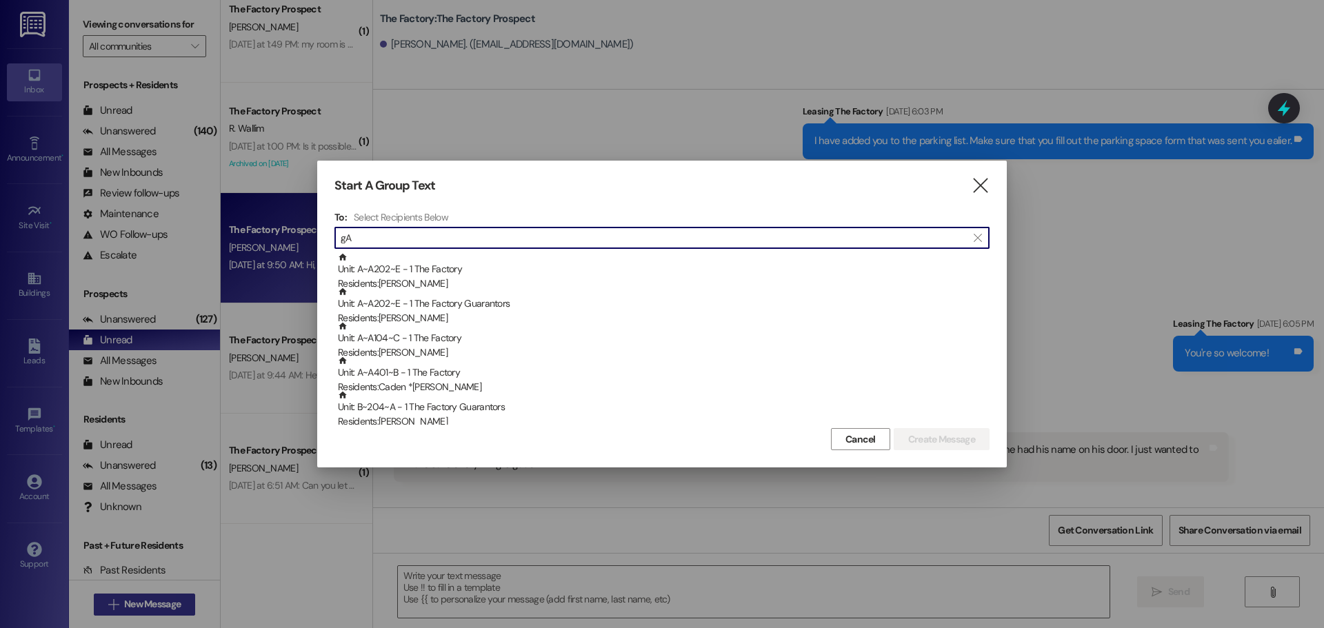
type input "g"
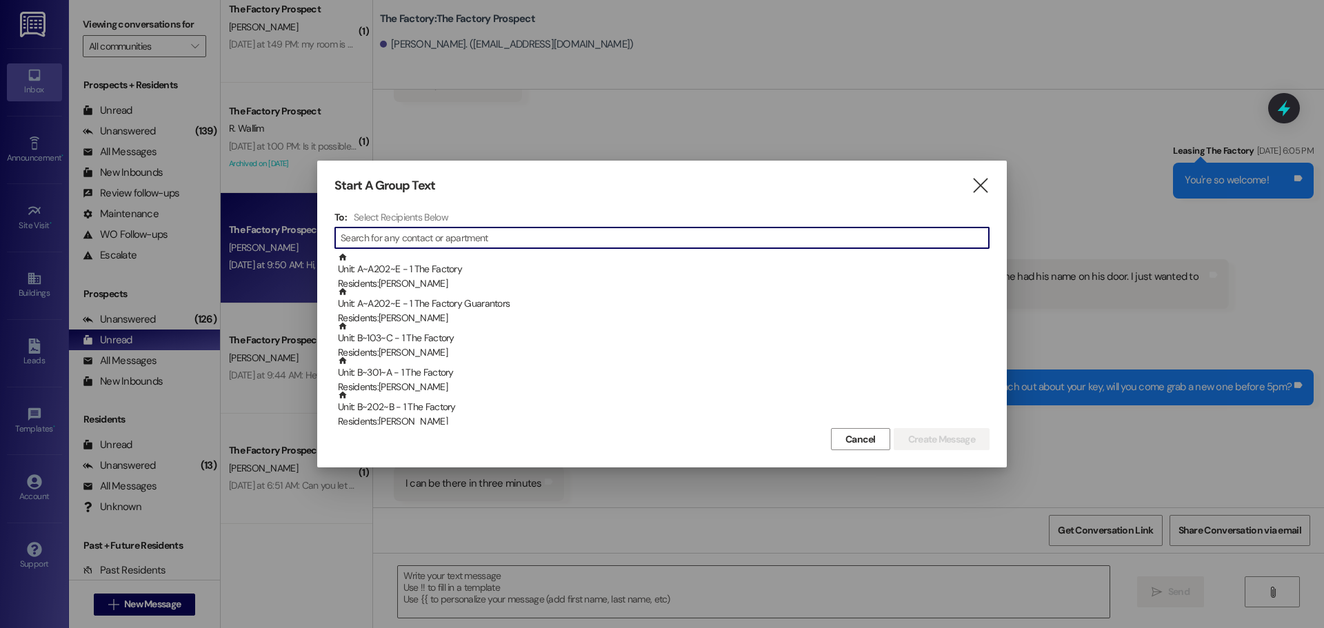
scroll to position [2410, 0]
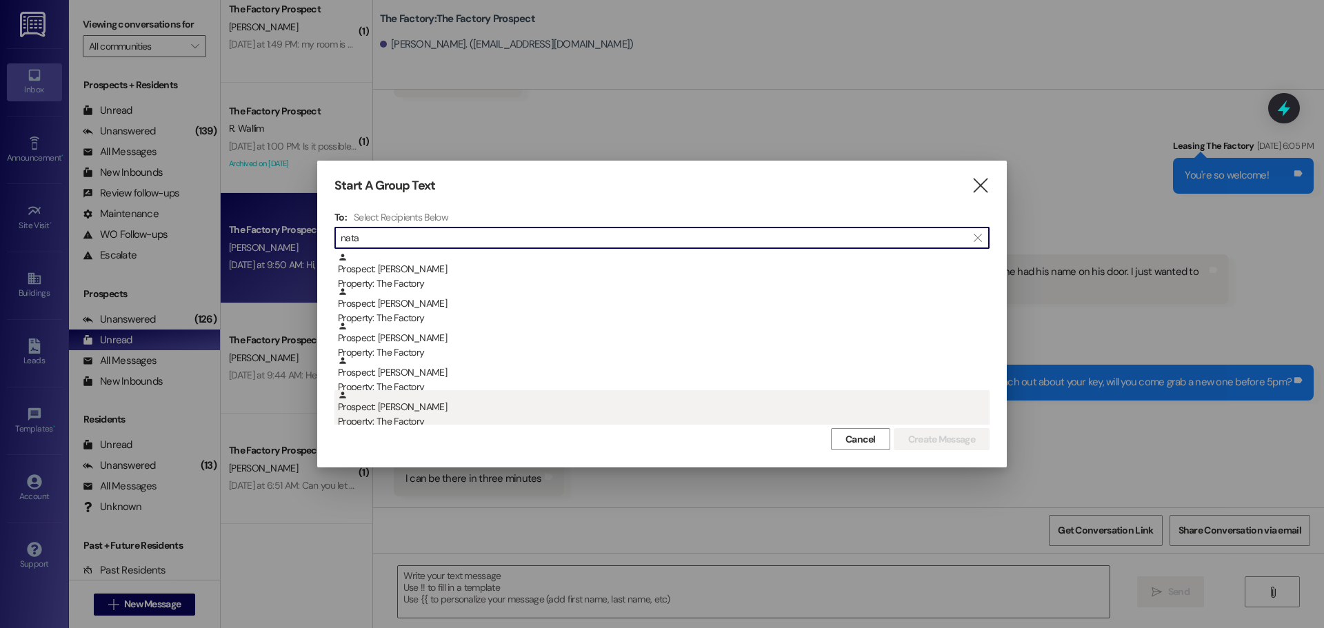
type input "nata"
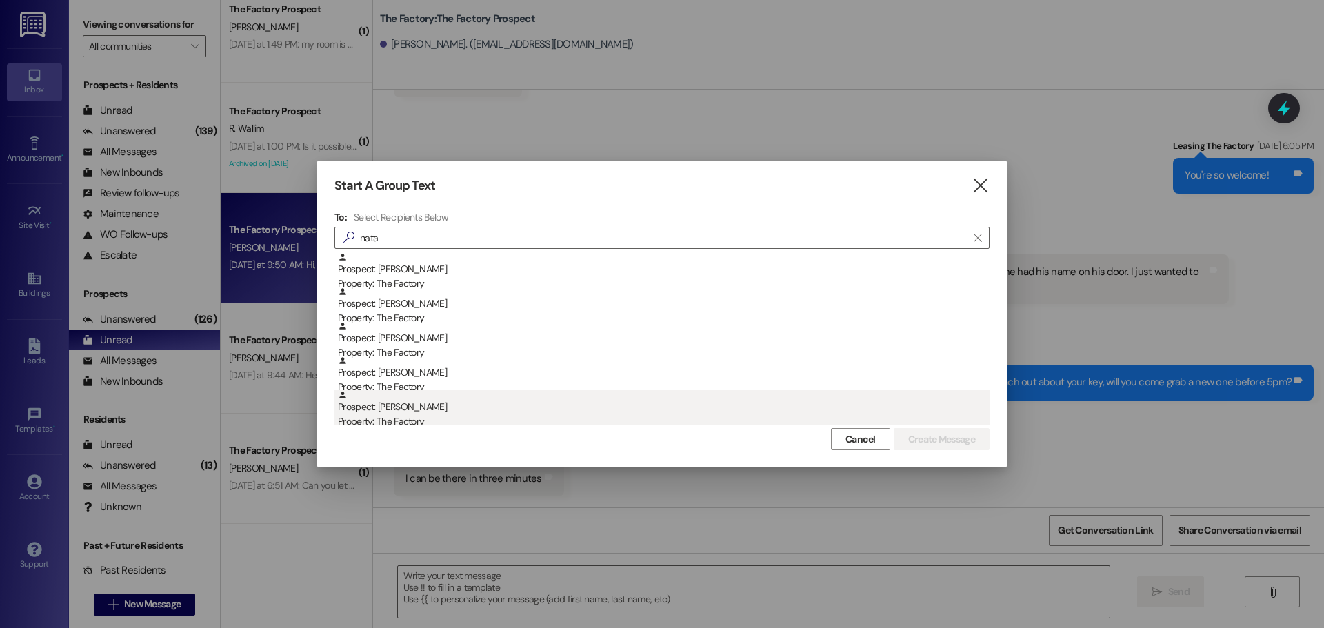
click at [470, 393] on div "Prospect: [PERSON_NAME] Property: The Factory" at bounding box center [664, 409] width 652 height 39
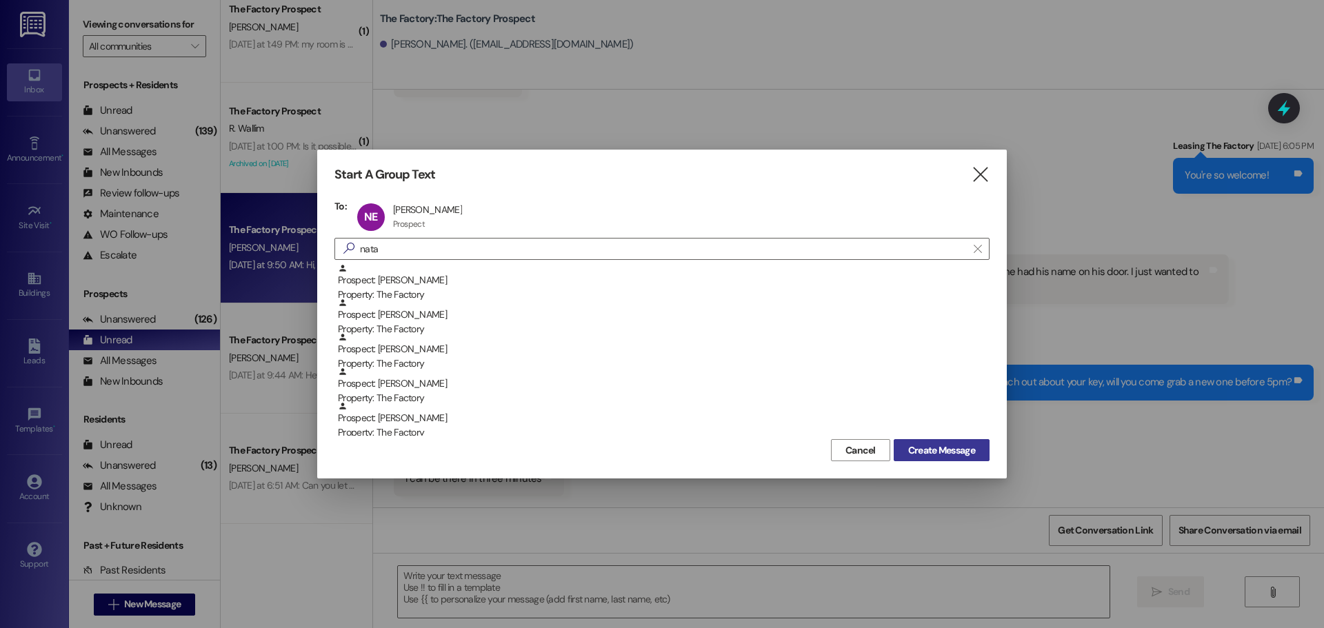
click at [936, 457] on span "Create Message" at bounding box center [941, 451] width 67 height 14
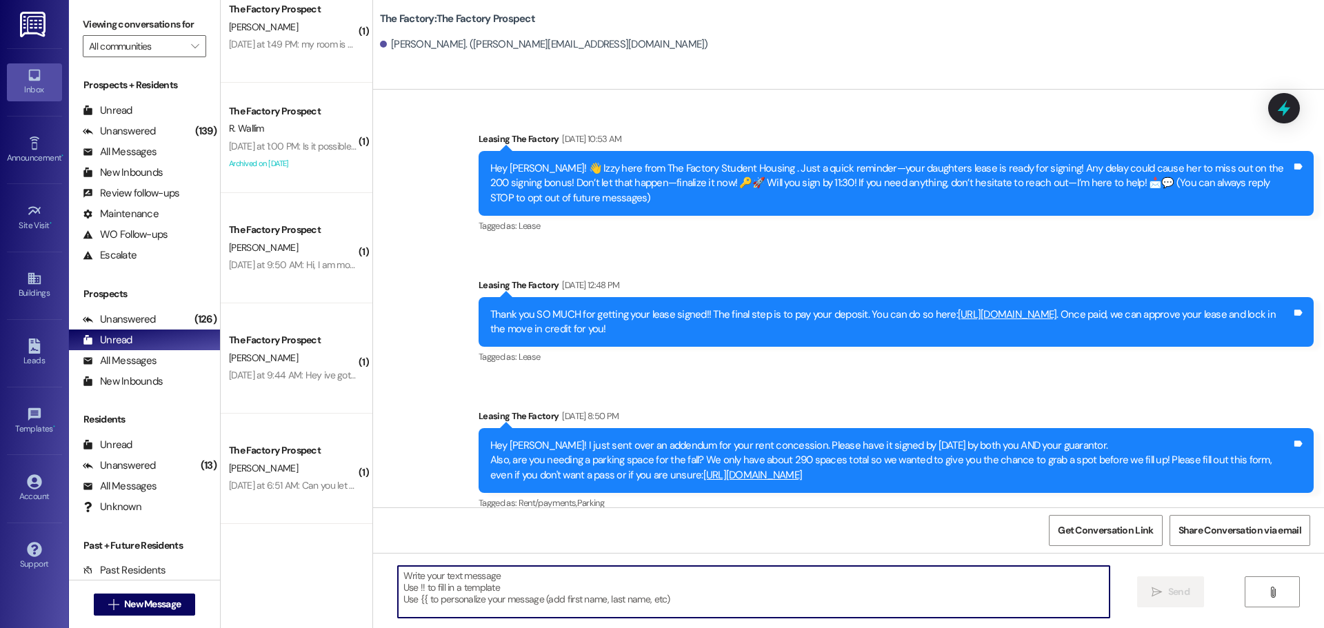
click at [477, 596] on textarea at bounding box center [754, 592] width 712 height 52
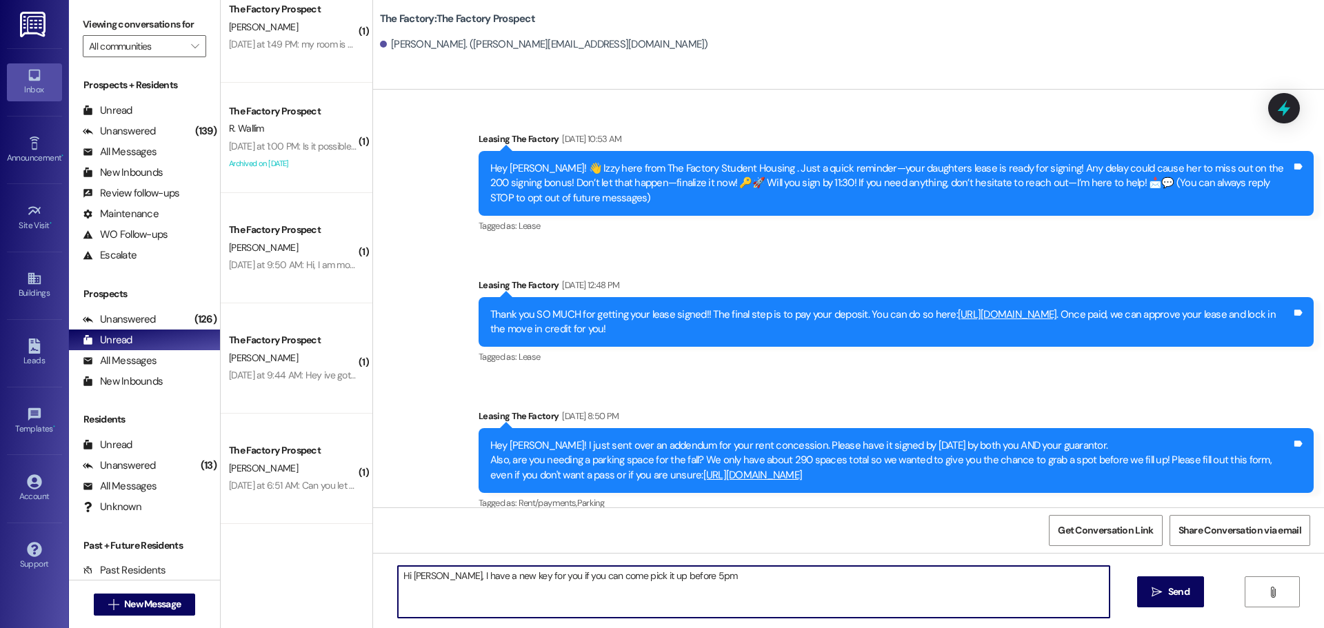
type textarea "Hi [PERSON_NAME], I have a new key for you if you can come pick it up before 5p…"
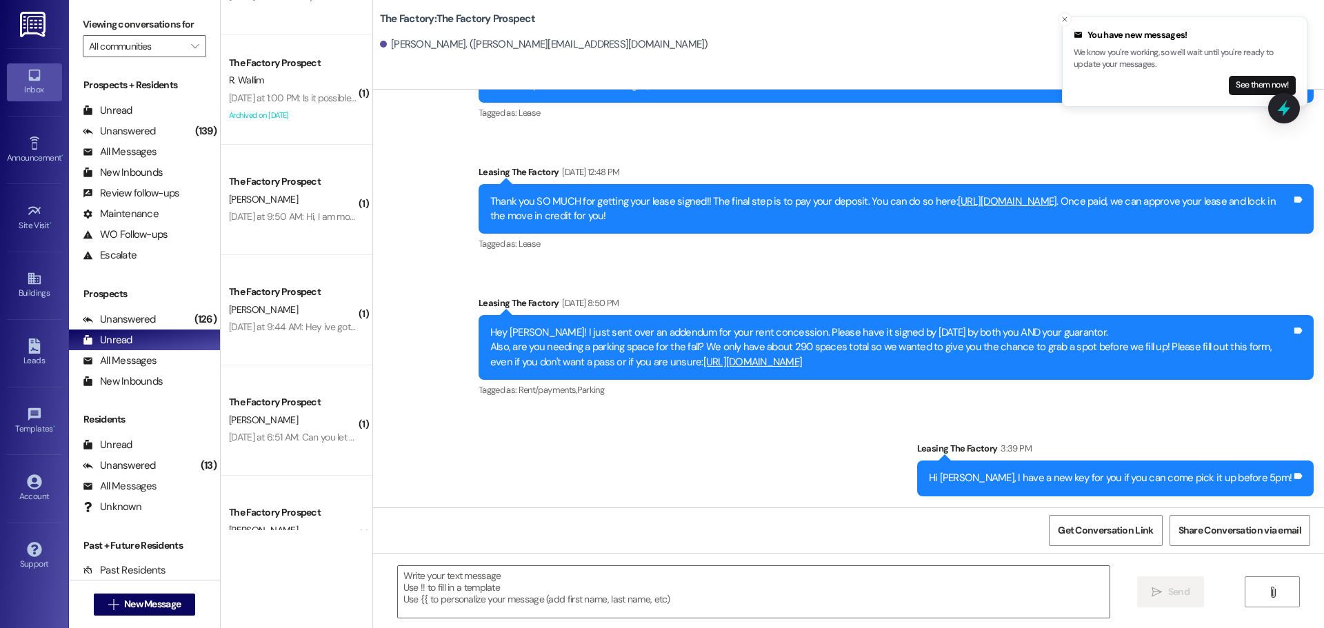
scroll to position [739, 0]
click at [1249, 93] on button "See them now!" at bounding box center [1262, 85] width 67 height 19
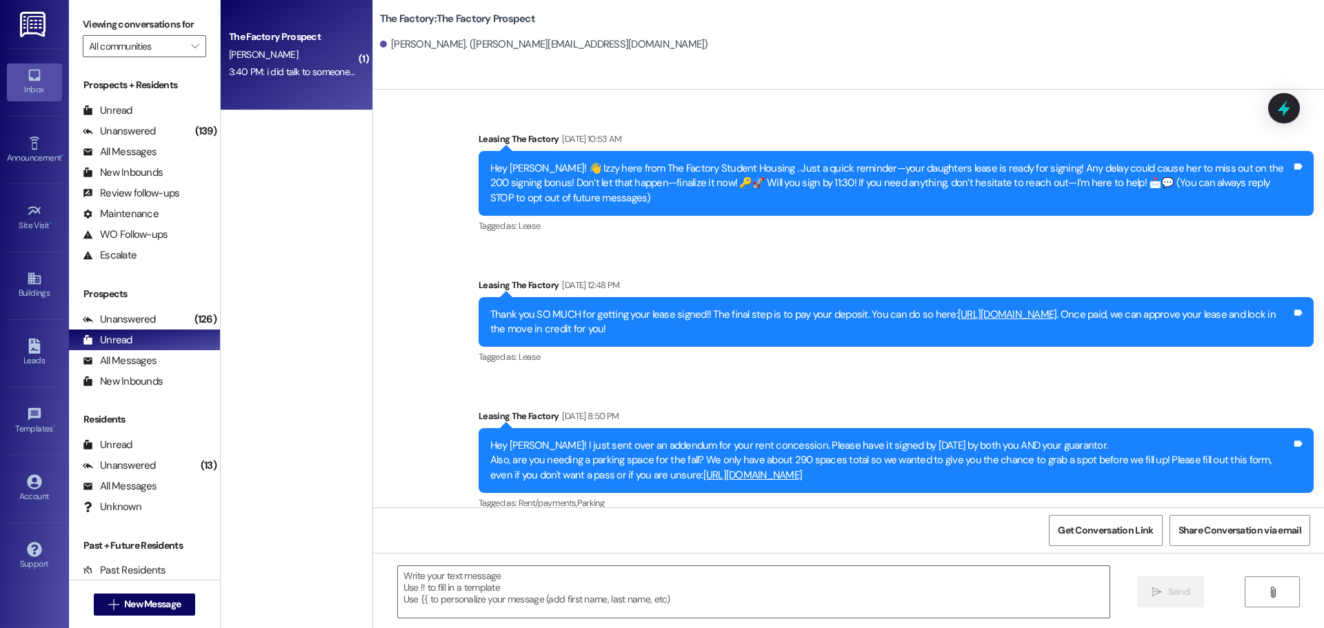
click at [286, 72] on div "3:40 PM: i did talk to someone, they told me to fill out the QR code, so i did.…" at bounding box center [378, 72] width 298 height 12
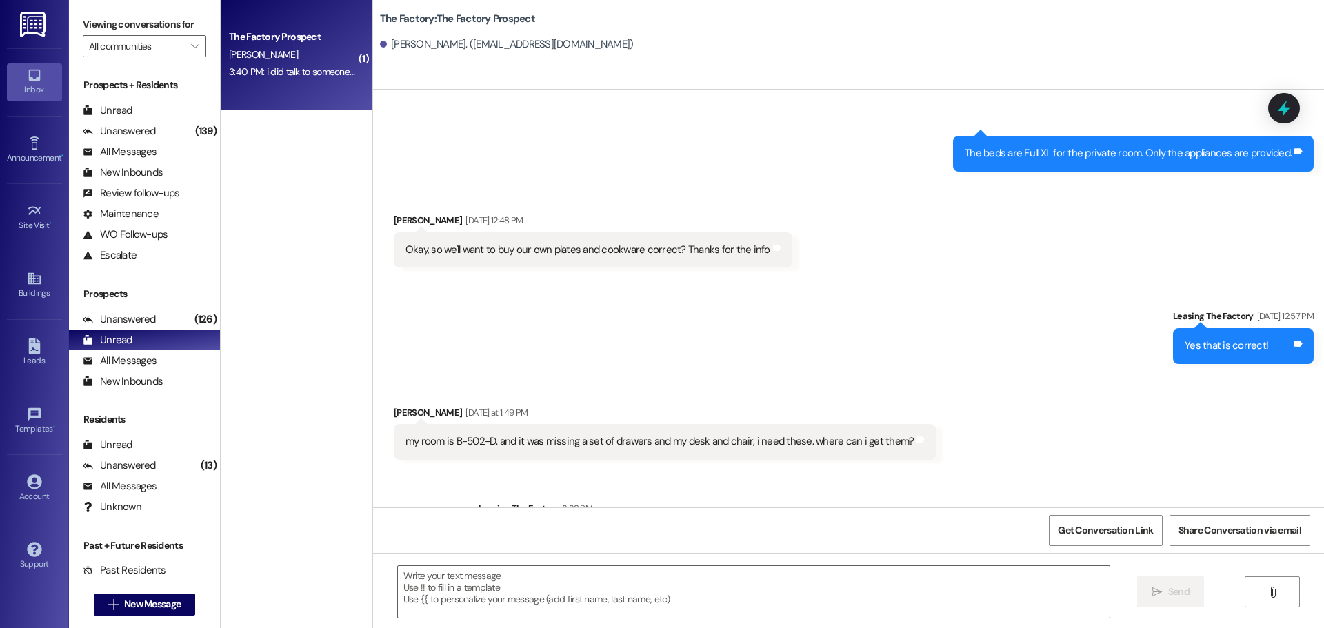
scroll to position [4270, 0]
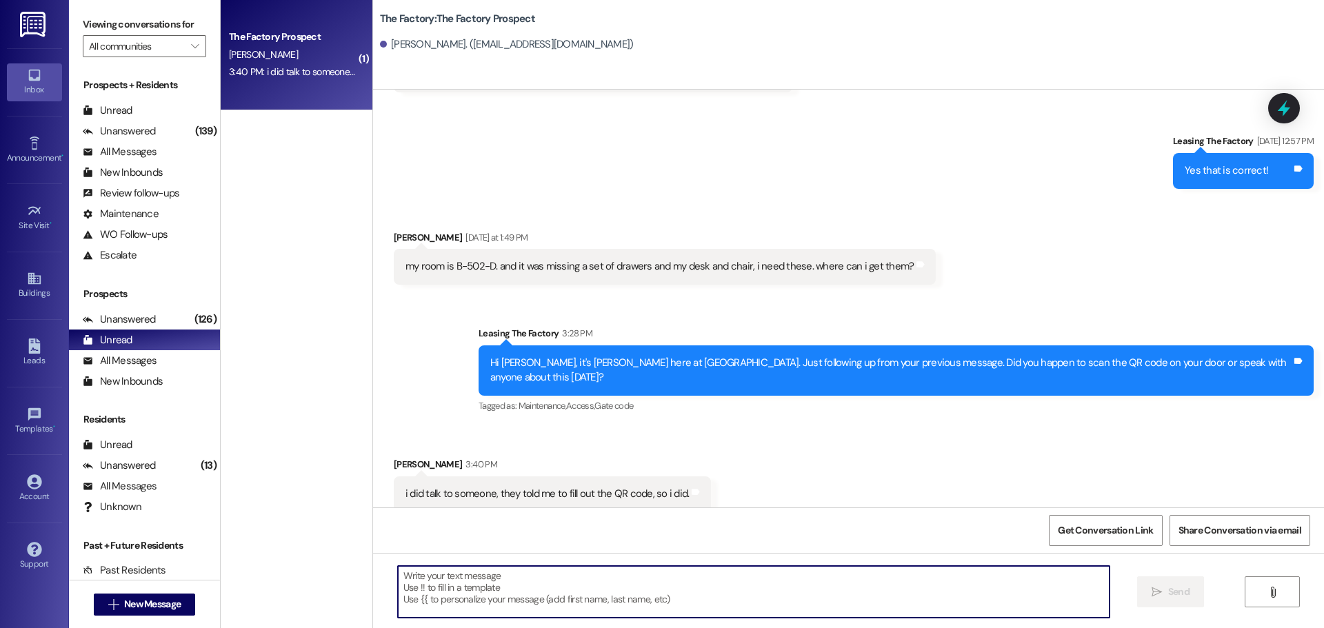
click at [504, 573] on textarea at bounding box center [754, 592] width 712 height 52
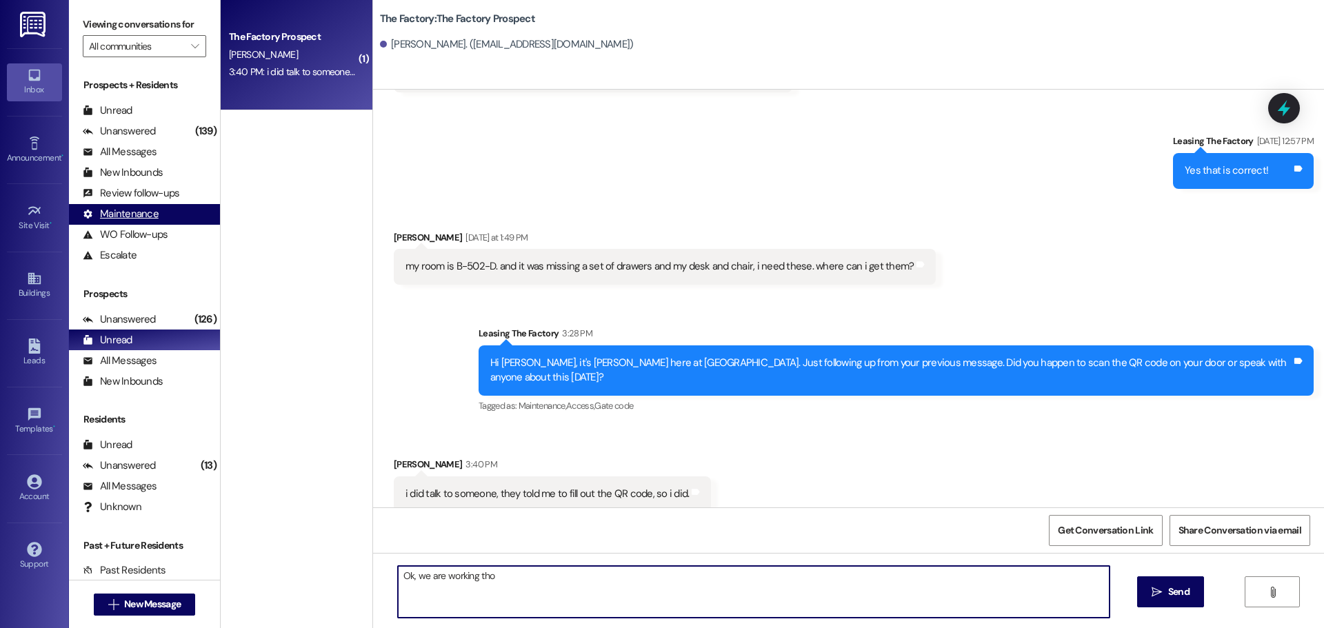
type textarea "Ok, we are working tho"
click at [108, 602] on icon "" at bounding box center [113, 604] width 10 height 11
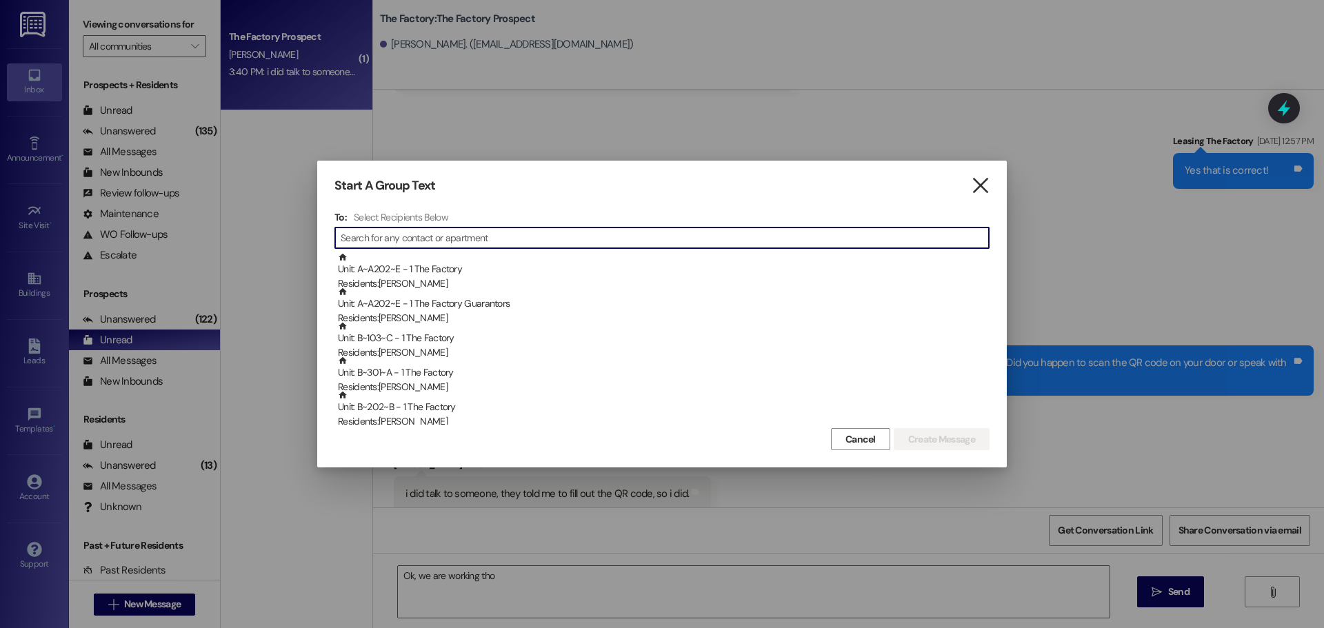
click at [986, 191] on icon "" at bounding box center [980, 186] width 19 height 14
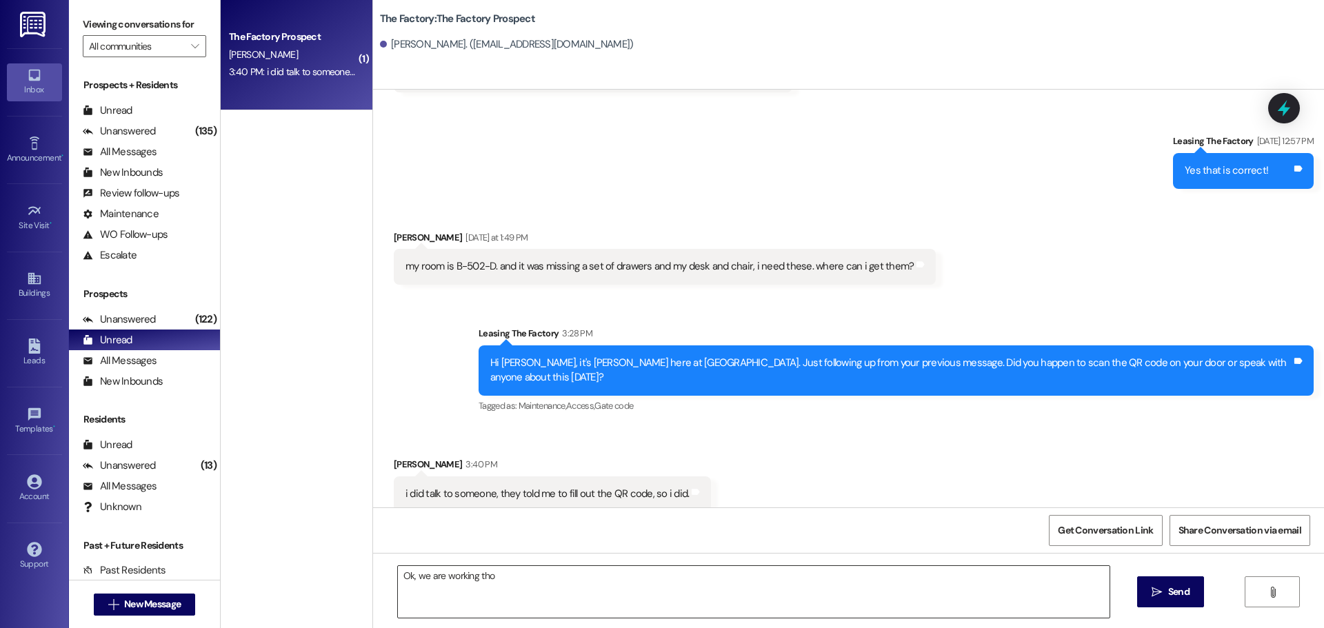
click at [582, 575] on textarea "Ok, we are working tho" at bounding box center [754, 592] width 712 height 52
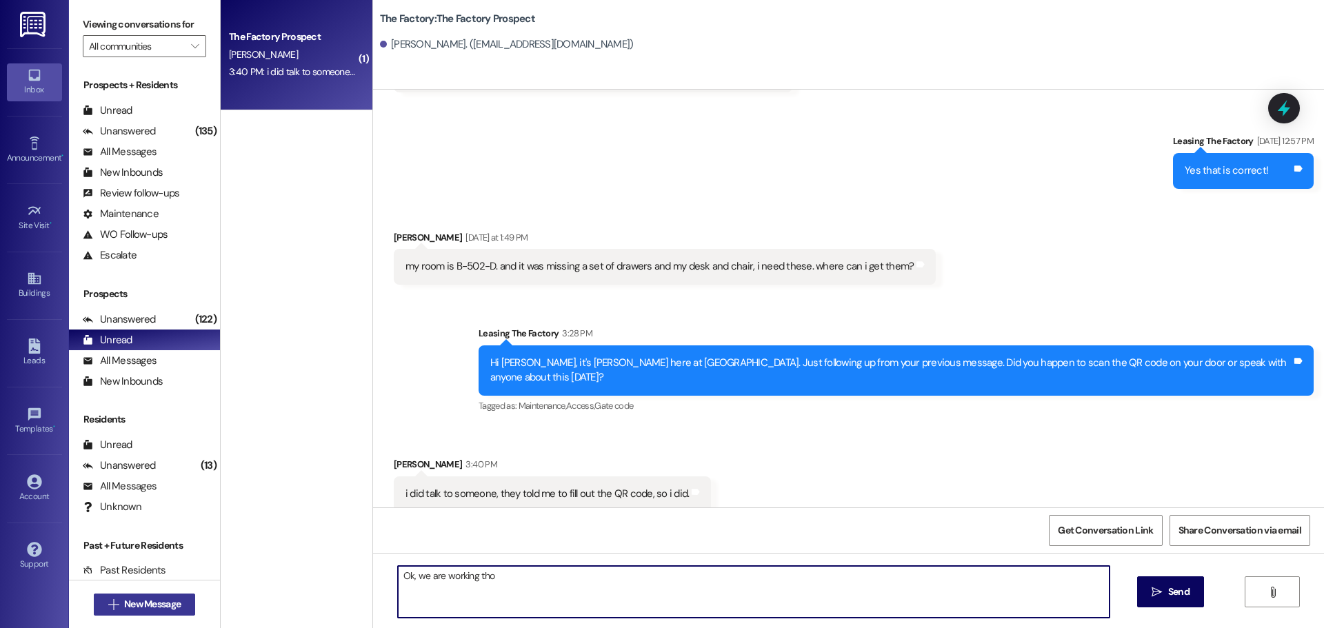
click at [136, 604] on span "New Message" at bounding box center [152, 604] width 57 height 14
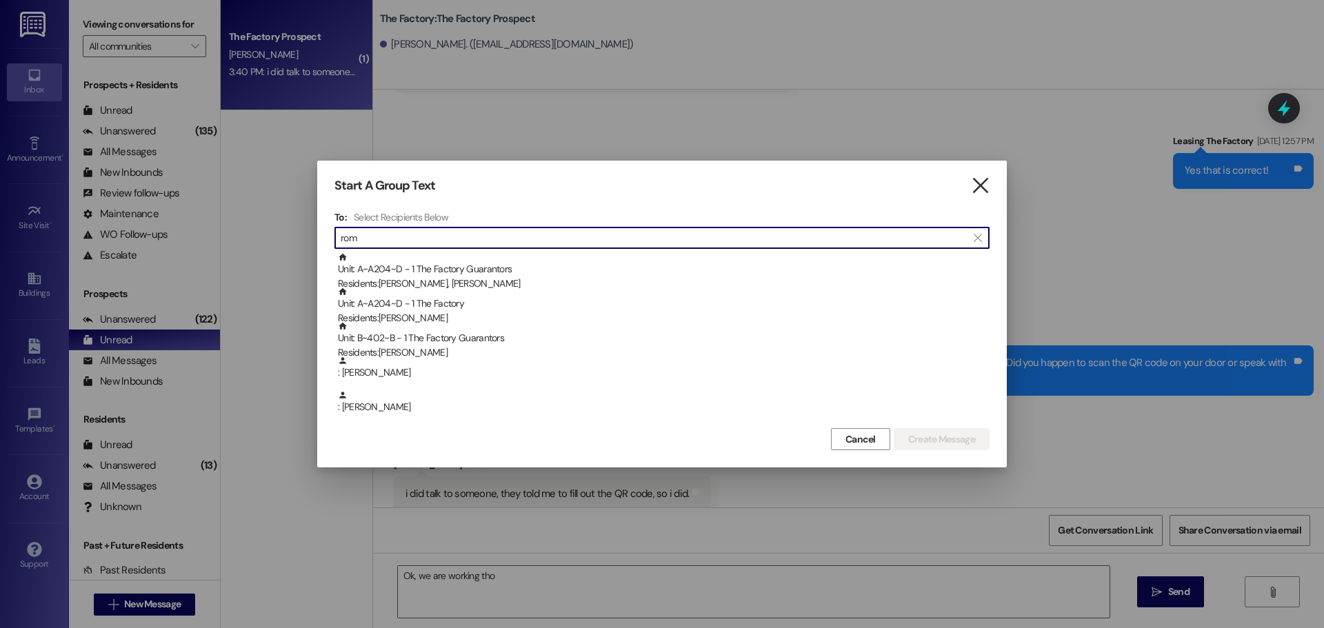
type input "rom"
click at [978, 190] on icon "" at bounding box center [980, 186] width 19 height 14
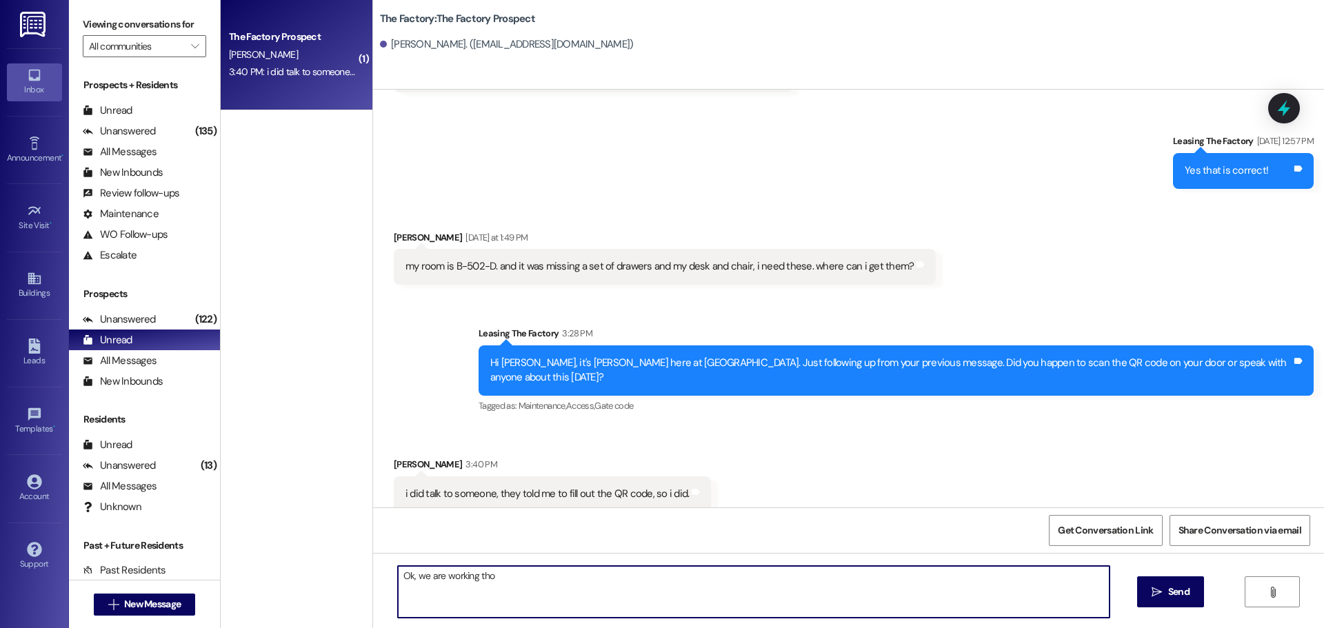
click at [594, 583] on textarea "Ok, we are working tho" at bounding box center [754, 592] width 712 height 52
type textarea "Ok, we are working through our requests this week!"
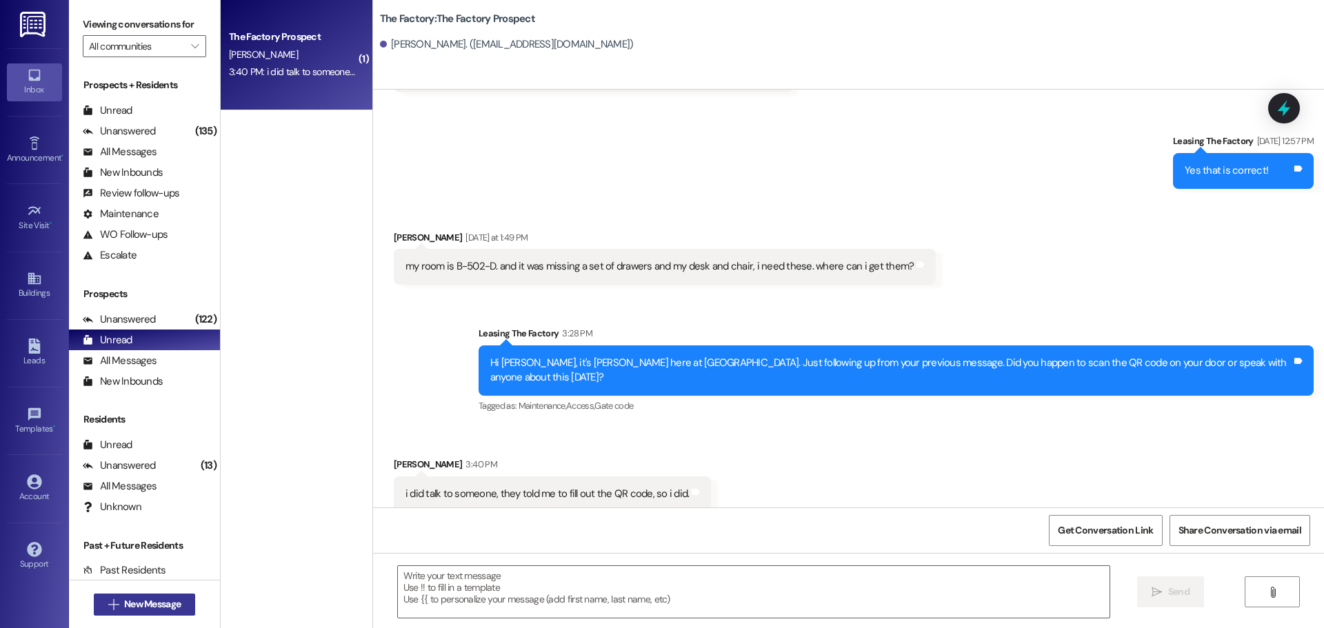
click at [124, 607] on span "New Message" at bounding box center [152, 604] width 57 height 14
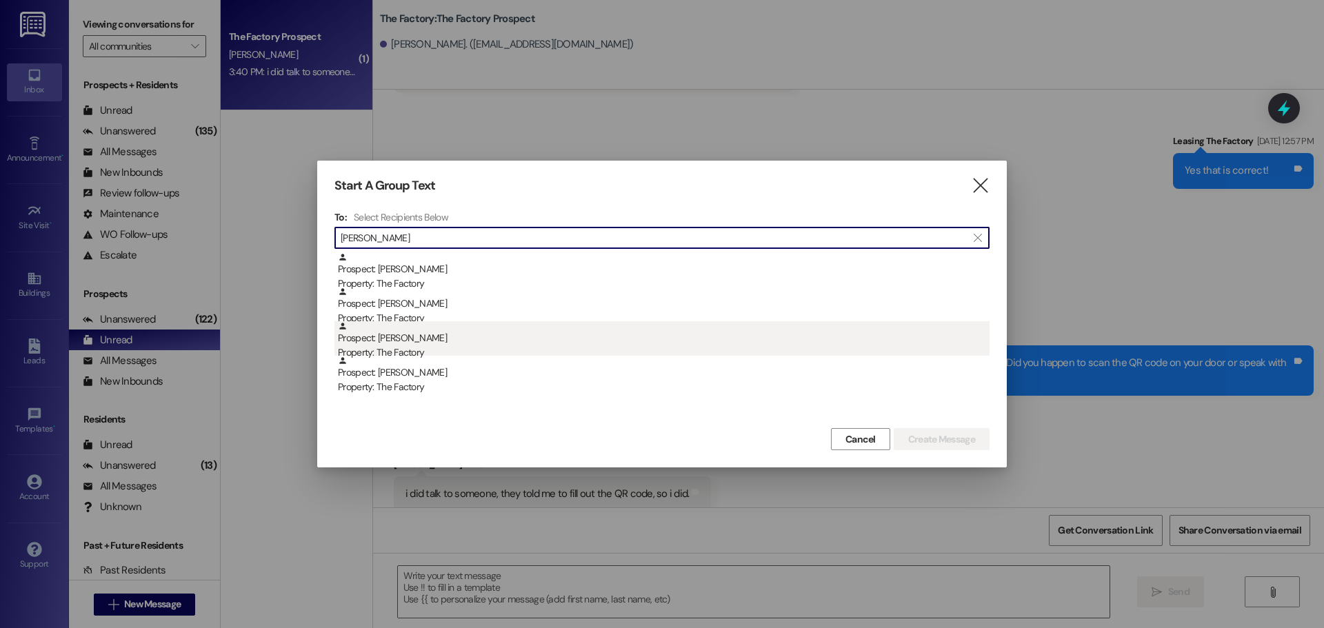
type input "[PERSON_NAME]"
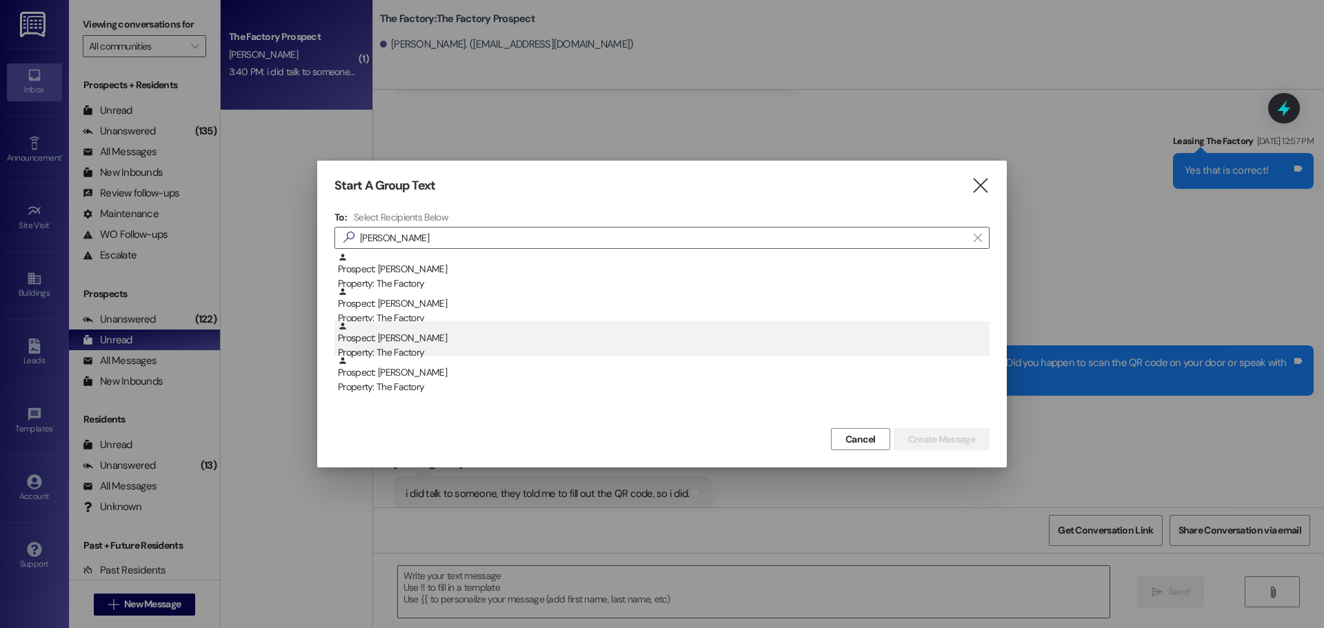
click at [504, 329] on div "Prospect: [PERSON_NAME] Property: The Factory" at bounding box center [664, 340] width 652 height 39
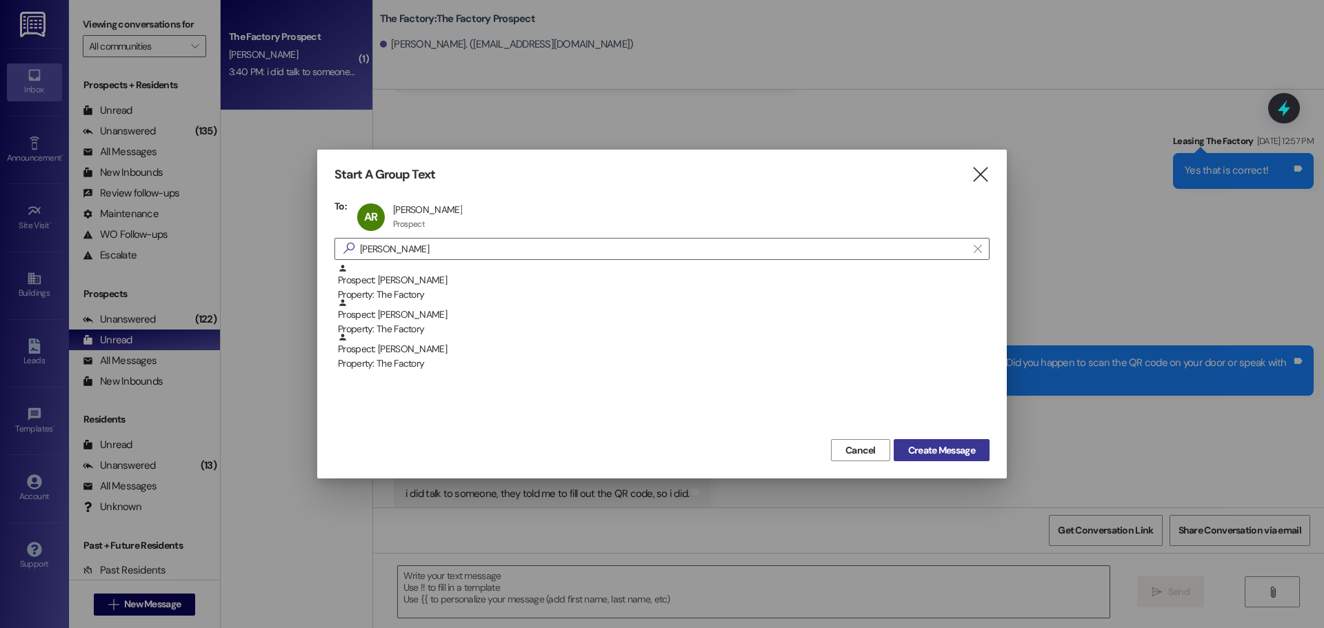
click at [917, 455] on span "Create Message" at bounding box center [941, 451] width 67 height 14
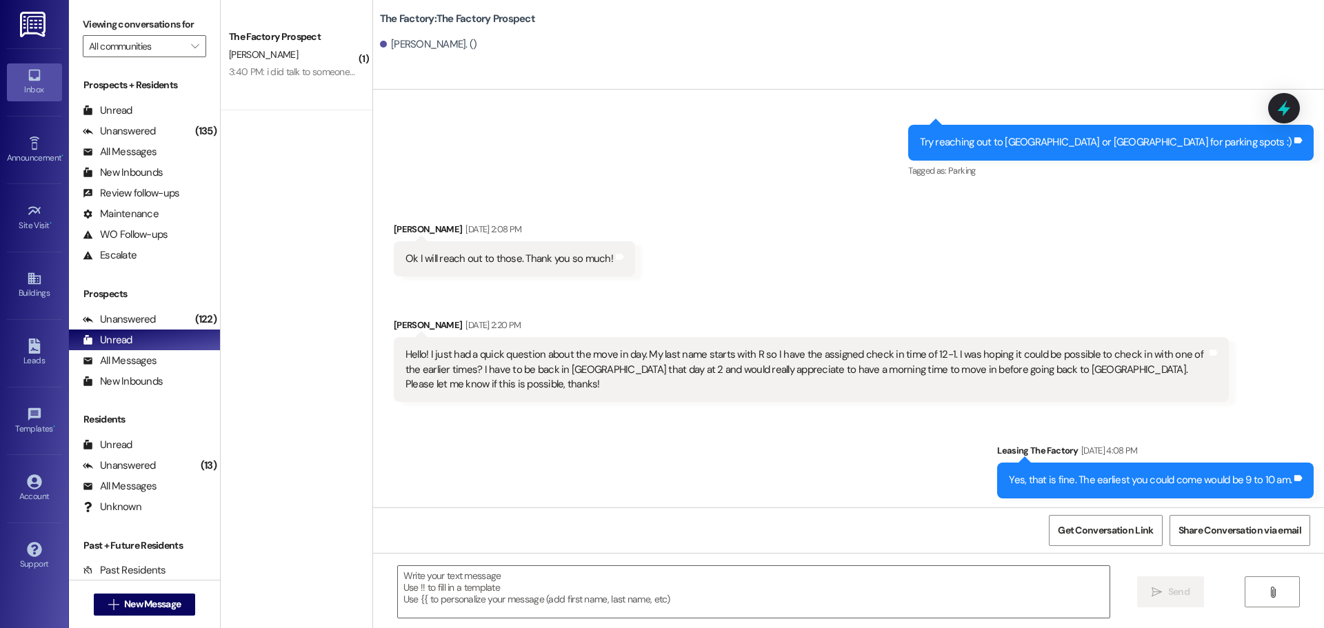
scroll to position [1389, 0]
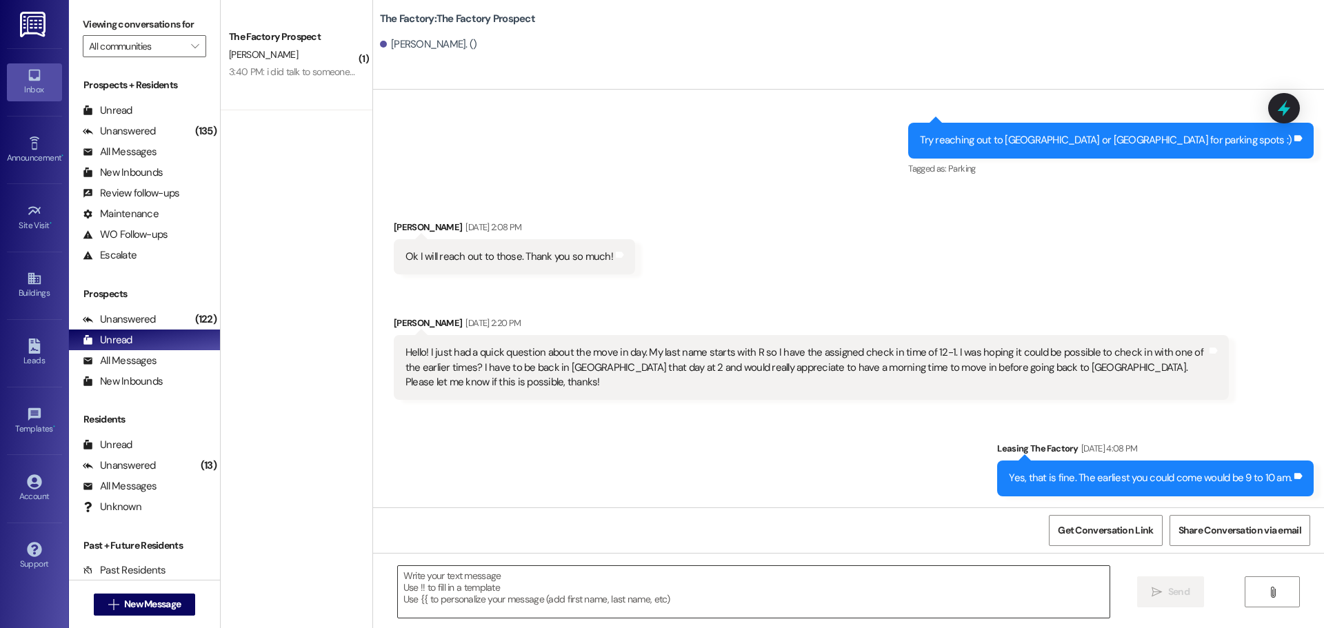
click at [480, 615] on textarea at bounding box center [754, 592] width 712 height 52
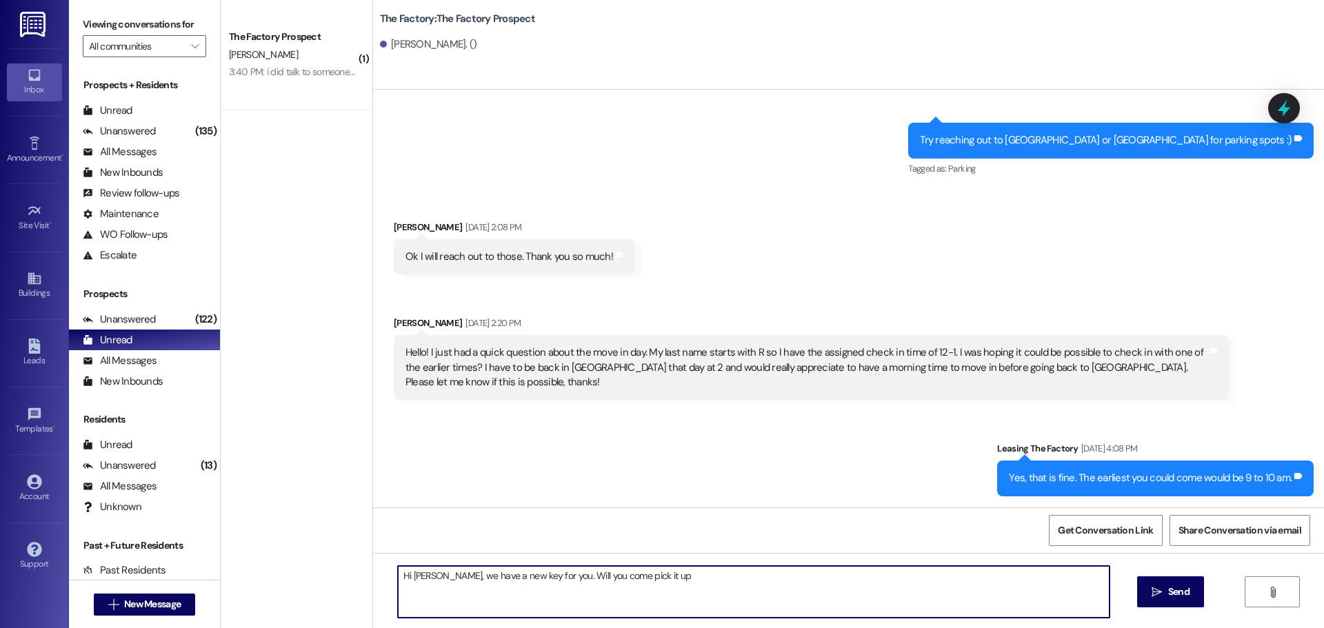
type textarea "Hi [PERSON_NAME], we have a new key for you. Will you come pick it up"
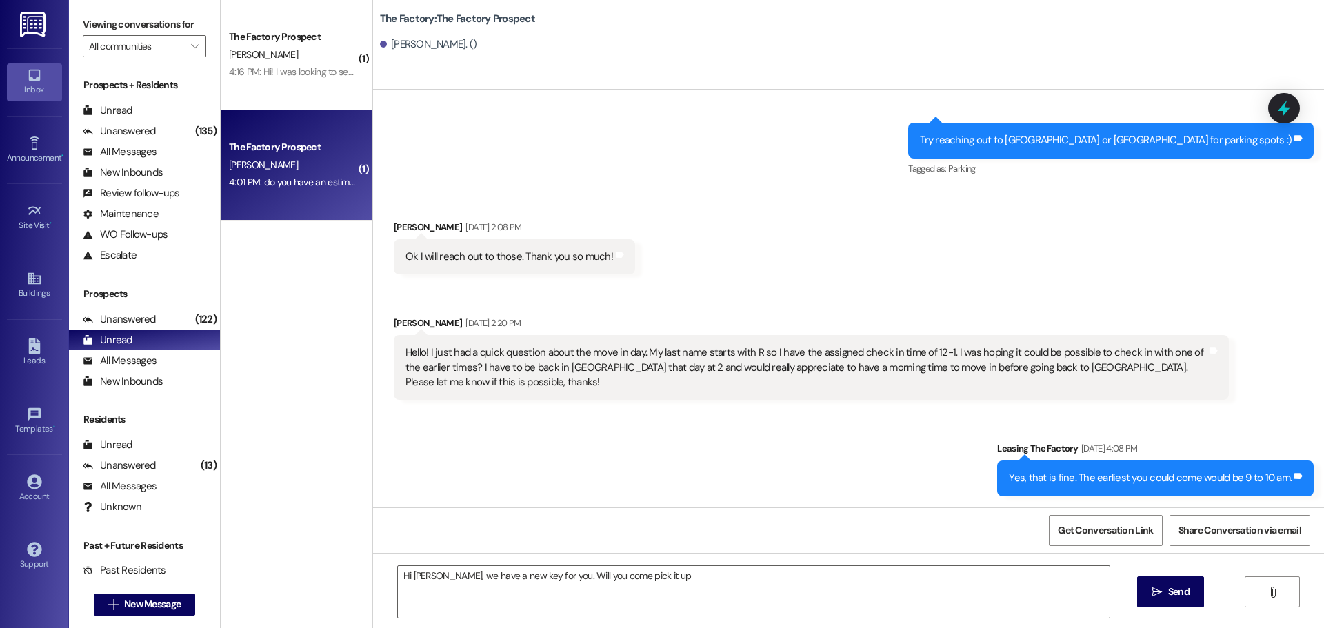
click at [264, 174] on div "4:01 PM: do you have an estimate? also, my carpet is being worked on [DATE]. wh…" at bounding box center [293, 182] width 130 height 17
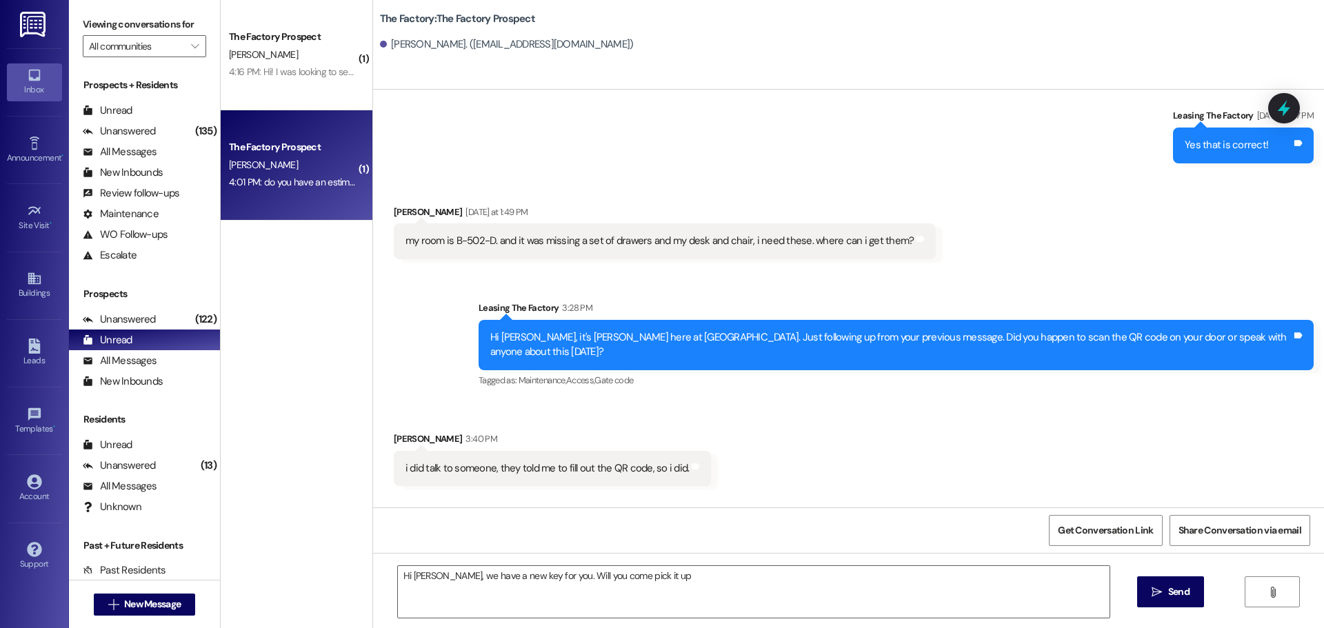
scroll to position [4462, 0]
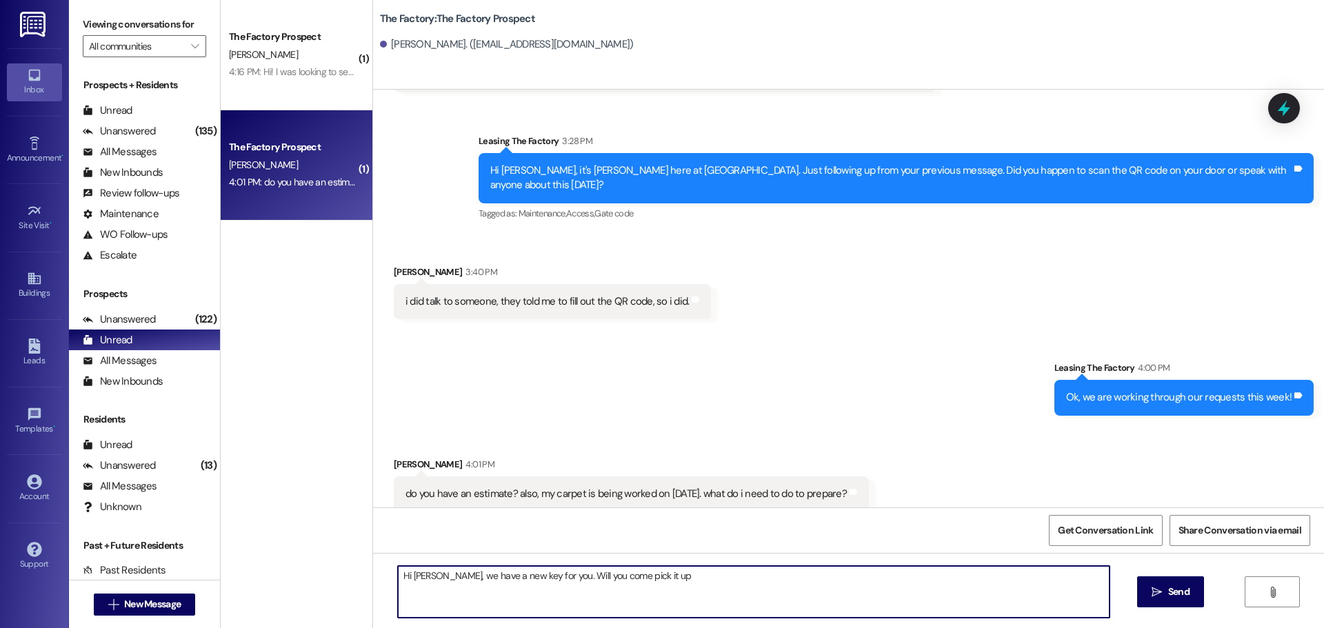
click at [692, 588] on textarea "Hi [PERSON_NAME], we have a new key for you. Will you come pick it up" at bounding box center [754, 592] width 712 height 52
drag, startPoint x: 688, startPoint y: 581, endPoint x: 245, endPoint y: 557, distance: 443.5
click at [245, 557] on div "( 1 ) The Factory Prospect [PERSON_NAME] 4:16 PM: Hi! I was looking to see pric…" at bounding box center [773, 314] width 1104 height 628
click at [148, 605] on span "New Message" at bounding box center [152, 604] width 57 height 14
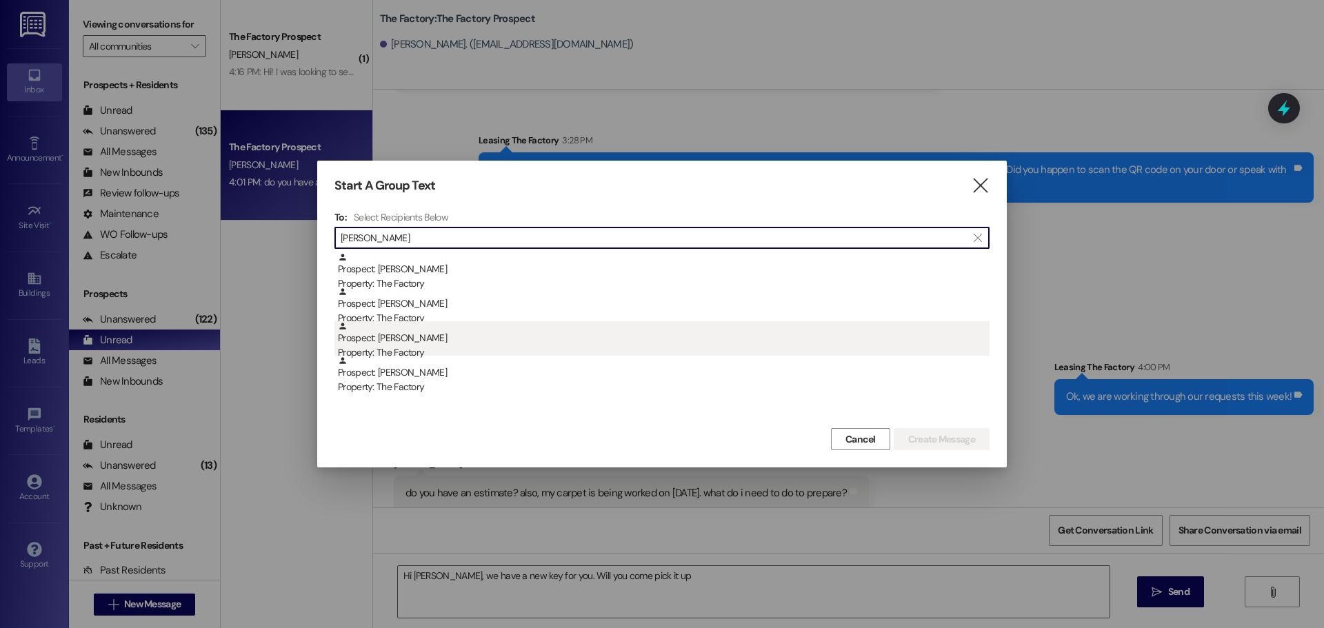
type input "[PERSON_NAME]"
click at [405, 335] on div "Prospect: [PERSON_NAME] Property: The Factory" at bounding box center [664, 340] width 652 height 39
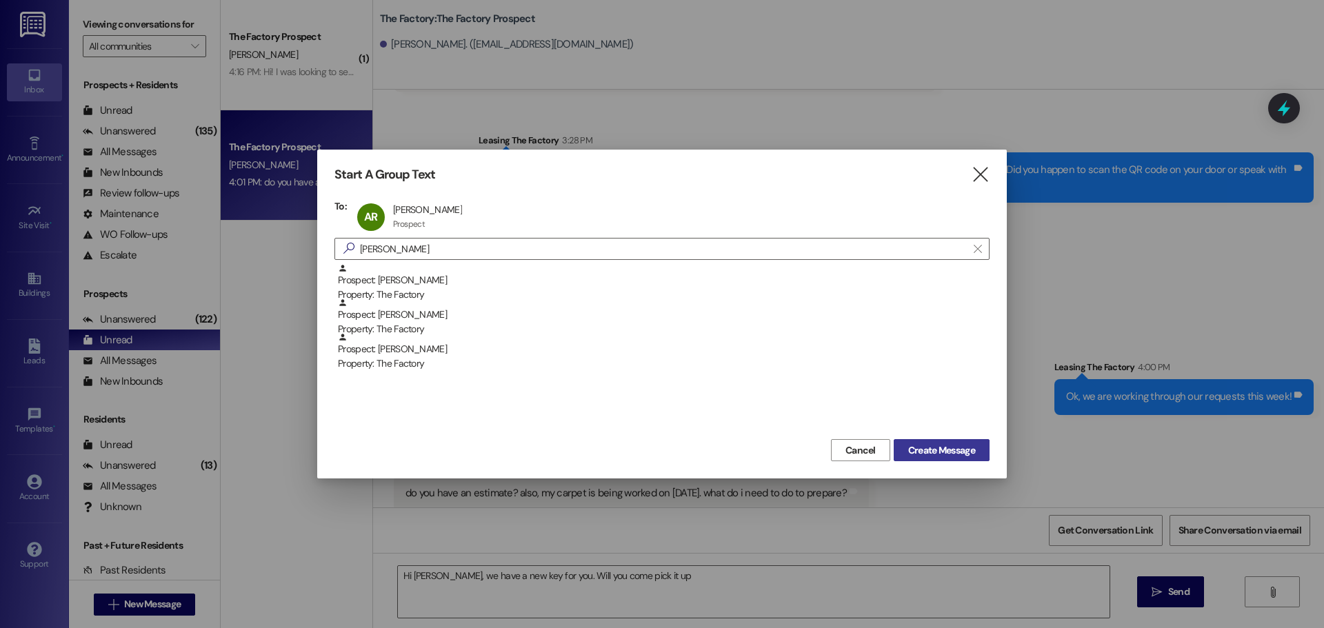
click at [924, 458] on button "Create Message" at bounding box center [942, 450] width 96 height 22
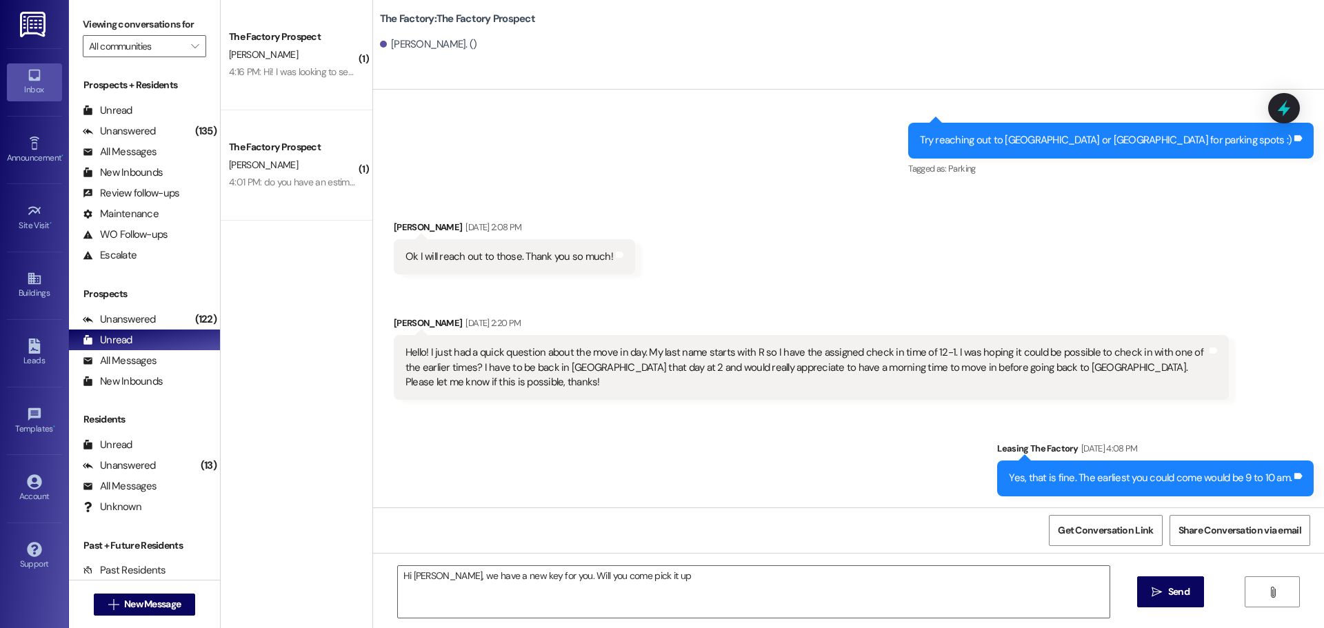
scroll to position [1389, 0]
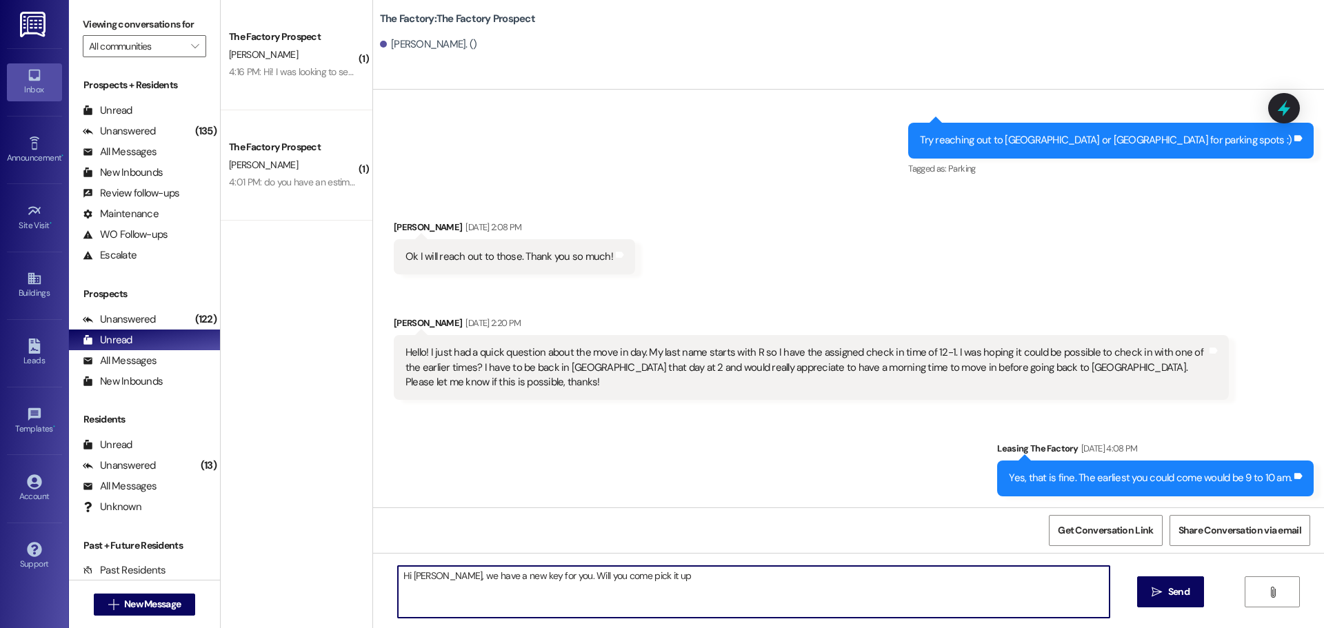
click at [666, 575] on textarea "Hi [PERSON_NAME], we have a new key for you. Will you come pick it up" at bounding box center [754, 592] width 712 height 52
type textarea "Hi [PERSON_NAME], we have a new key for you. Will you come pick it up by 5pm?"
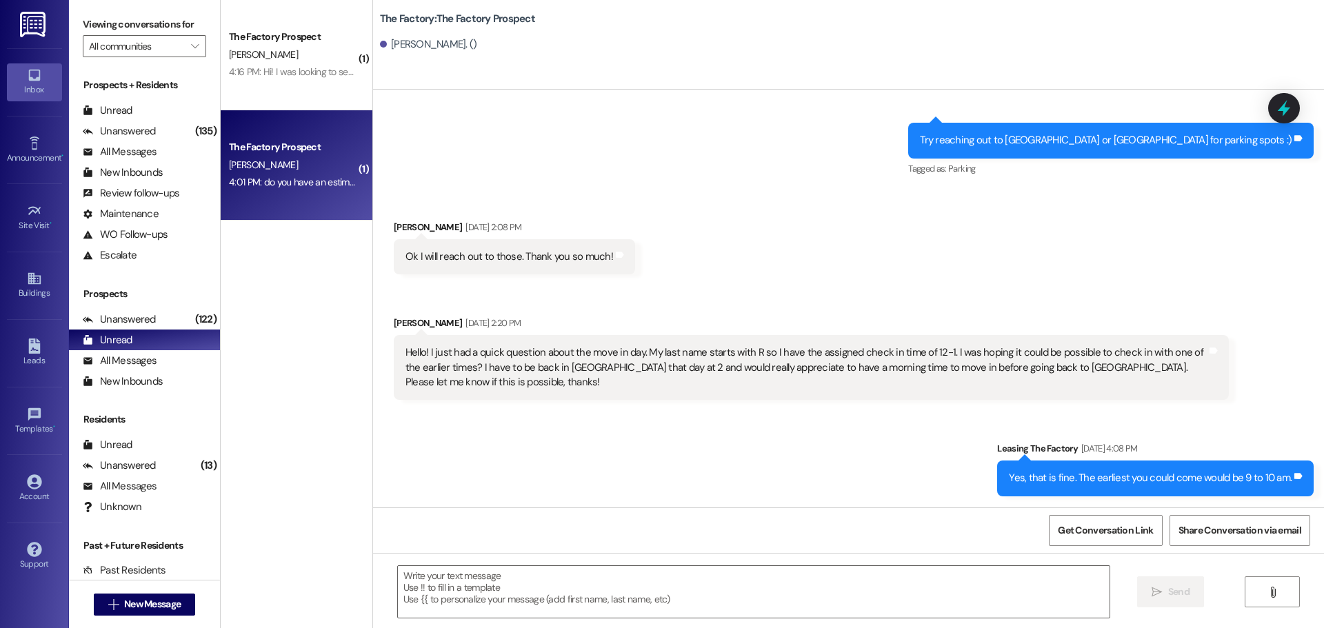
click at [282, 154] on div "The Factory Prospect" at bounding box center [293, 147] width 128 height 14
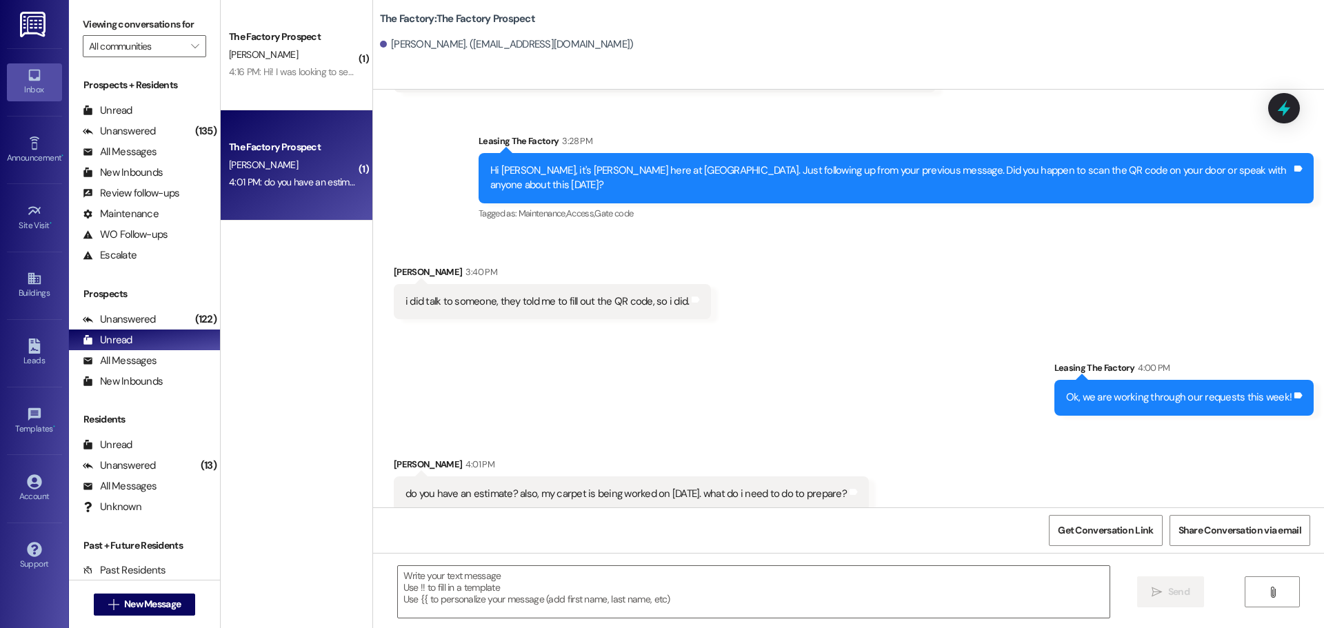
scroll to position [4463, 0]
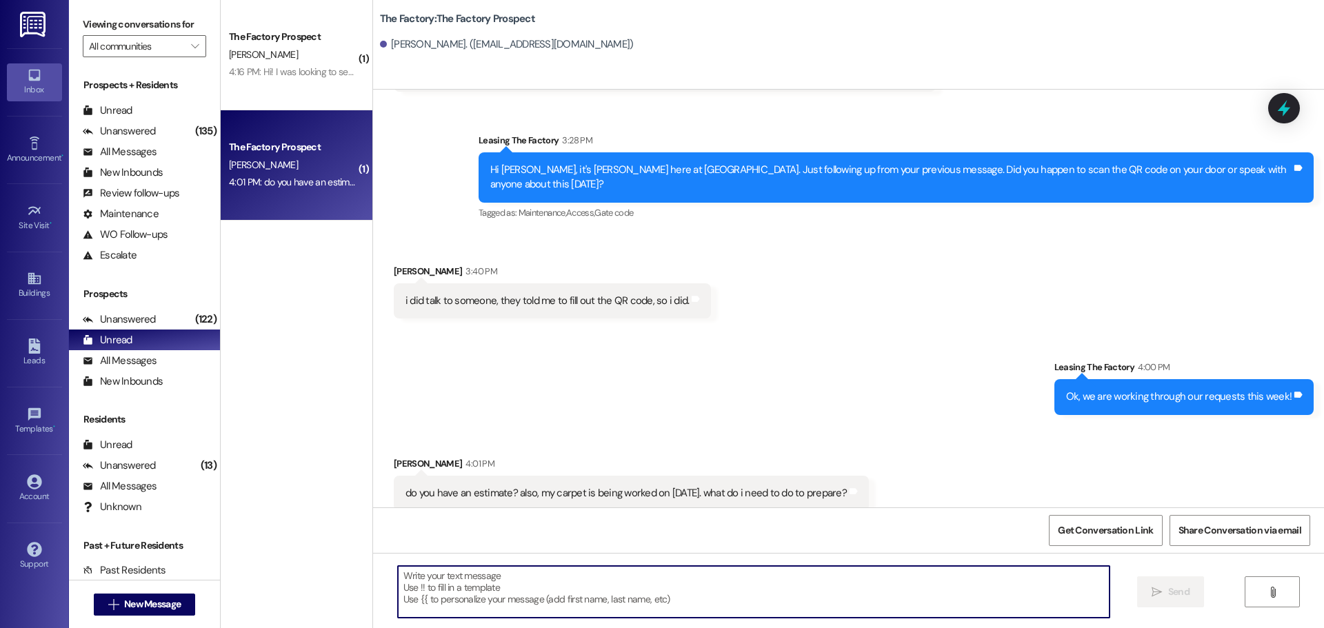
click at [464, 577] on textarea at bounding box center [754, 592] width 712 height 52
